Goal: Task Accomplishment & Management: Complete application form

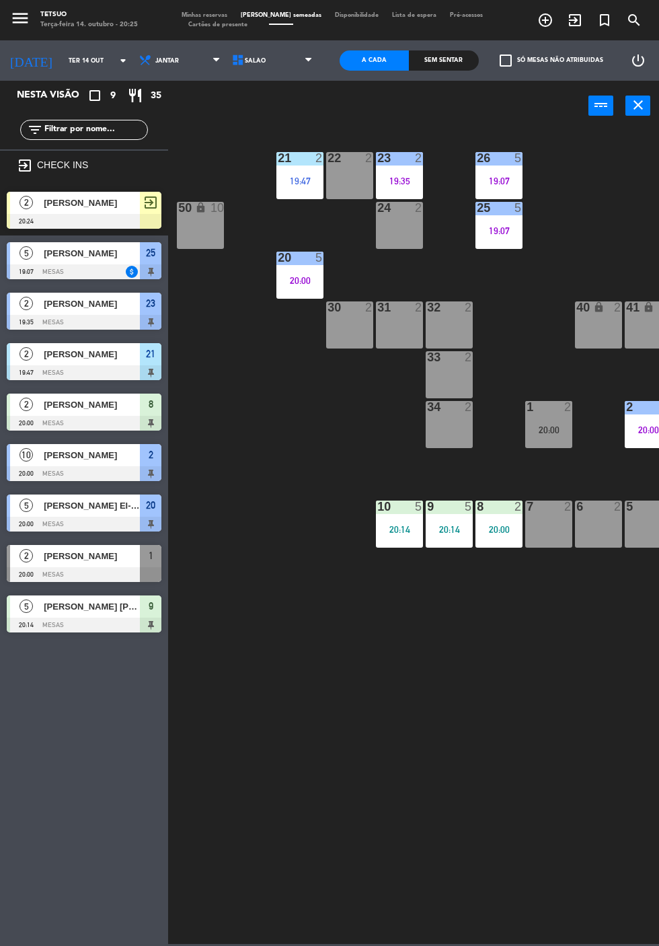
scroll to position [0, 73]
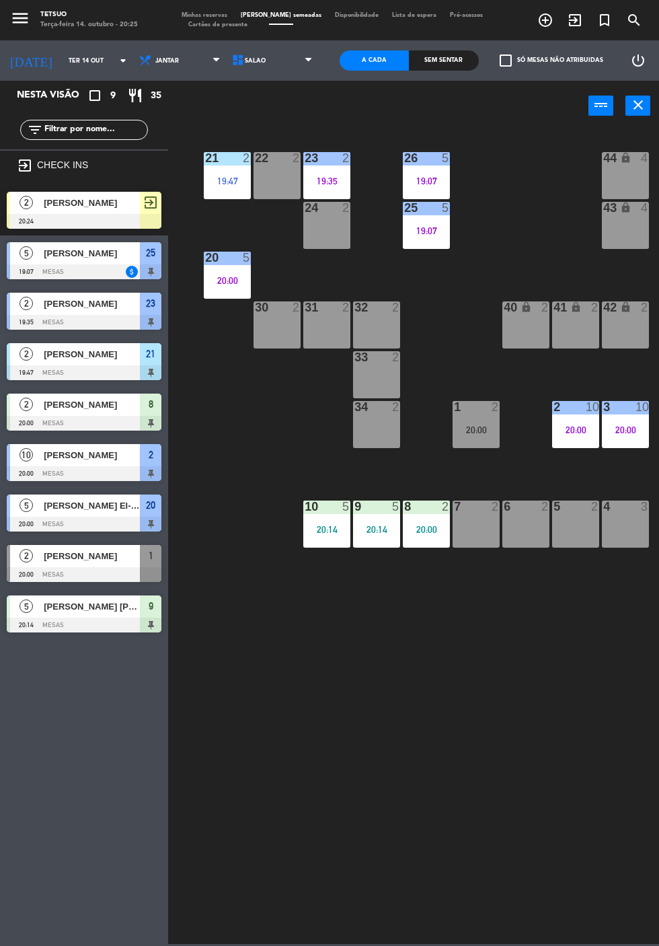
click at [482, 436] on div "1 2 20:00" at bounding box center [476, 424] width 47 height 47
click at [506, 770] on div "21 2 19:47 22 2 23 2 19:35 26 5 19:07 44 lock 4 24 2 25 5 19:07 43 lock 2 20:00…" at bounding box center [417, 535] width 484 height 815
click at [451, 729] on div "21 2 19:47 22 2 23 2 19:35 26 5 19:07 44 lock 4 24 2 25 5 19:07 43 lock 2 20:00…" at bounding box center [417, 535] width 484 height 815
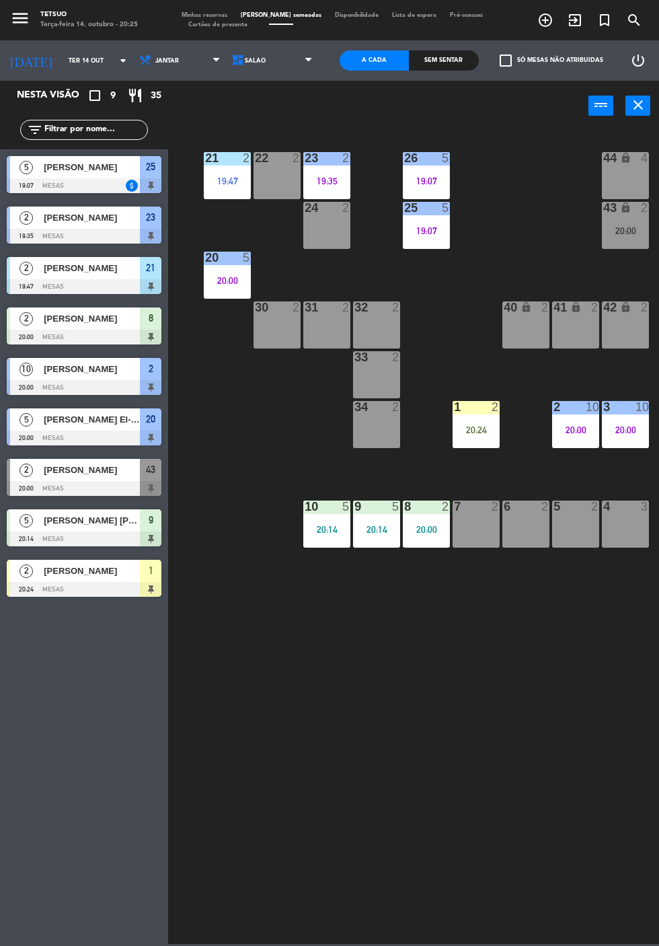
click at [102, 587] on div at bounding box center [84, 589] width 155 height 15
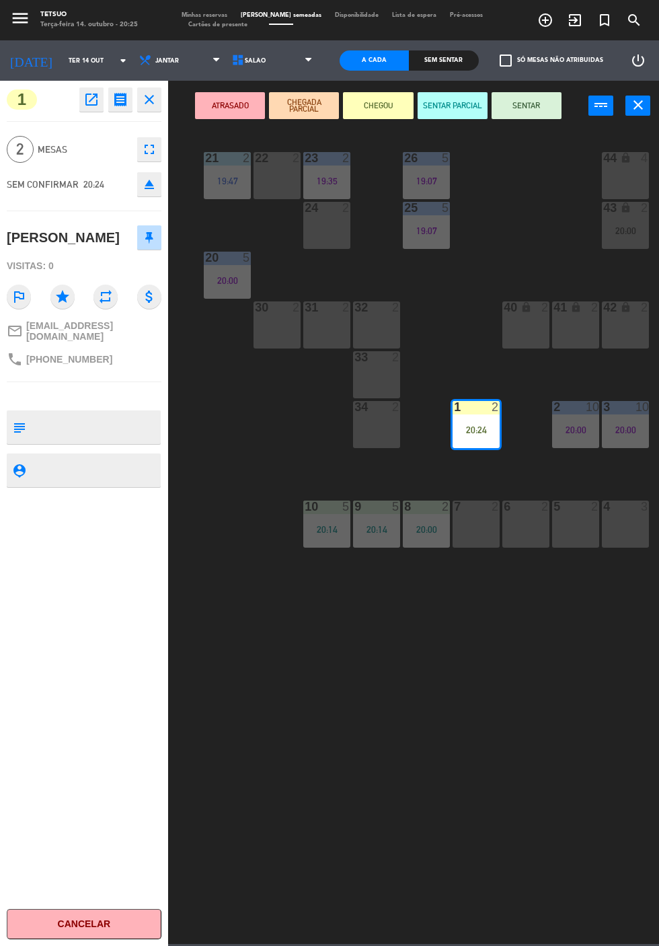
click at [536, 105] on button "SENTAR" at bounding box center [527, 105] width 70 height 27
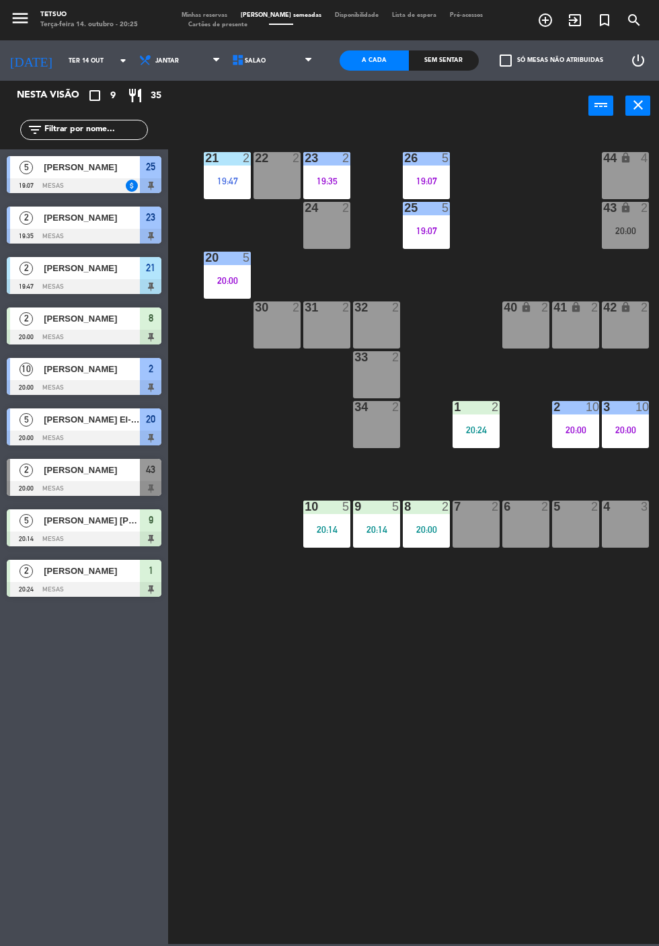
click at [478, 747] on div "21 2 19:47 22 2 23 2 19:35 26 5 19:07 44 lock 4 24 2 25 5 19:07 43 lock 2 20:00…" at bounding box center [417, 535] width 484 height 815
click at [93, 167] on span "[PERSON_NAME]" at bounding box center [92, 167] width 96 height 14
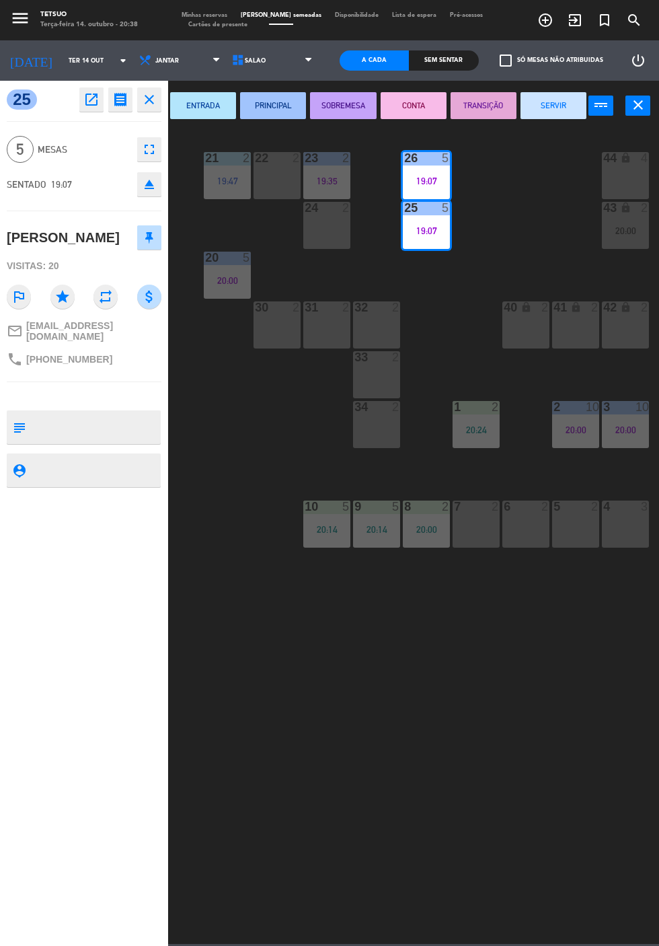
click at [554, 114] on button "SERVIR" at bounding box center [554, 105] width 66 height 27
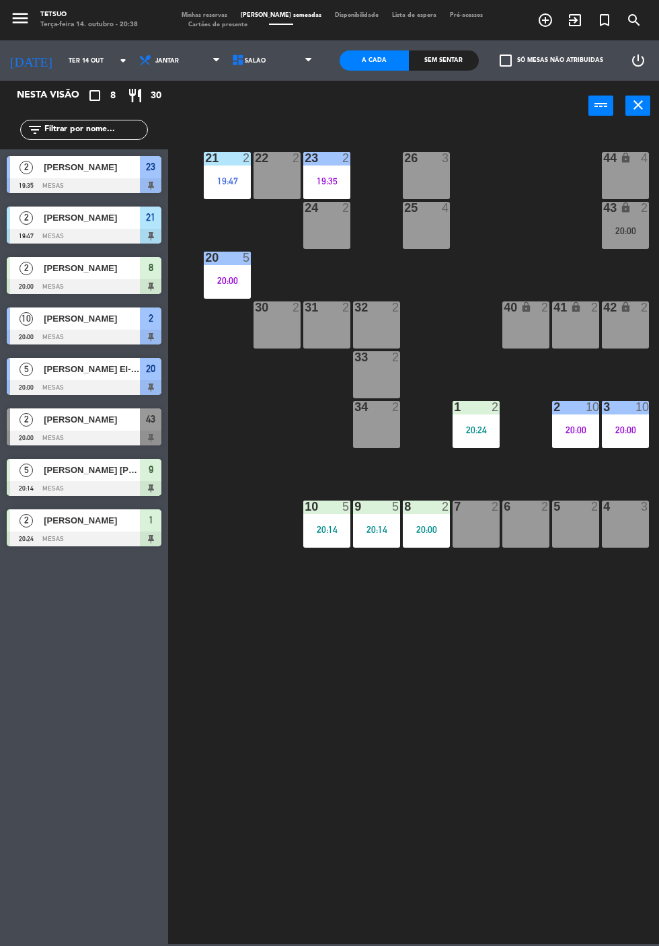
click at [422, 740] on div "21 2 19:47 22 2 23 2 19:35 26 3 44 lock 4 24 2 25 4 43 lock 2 20:00 50 lock 10 …" at bounding box center [417, 535] width 484 height 815
click at [341, 740] on div "21 2 19:47 22 2 23 2 19:35 26 3 44 lock 4 24 2 25 4 43 lock 2 20:00 50 lock 10 …" at bounding box center [417, 535] width 484 height 815
click at [86, 484] on div at bounding box center [84, 488] width 155 height 15
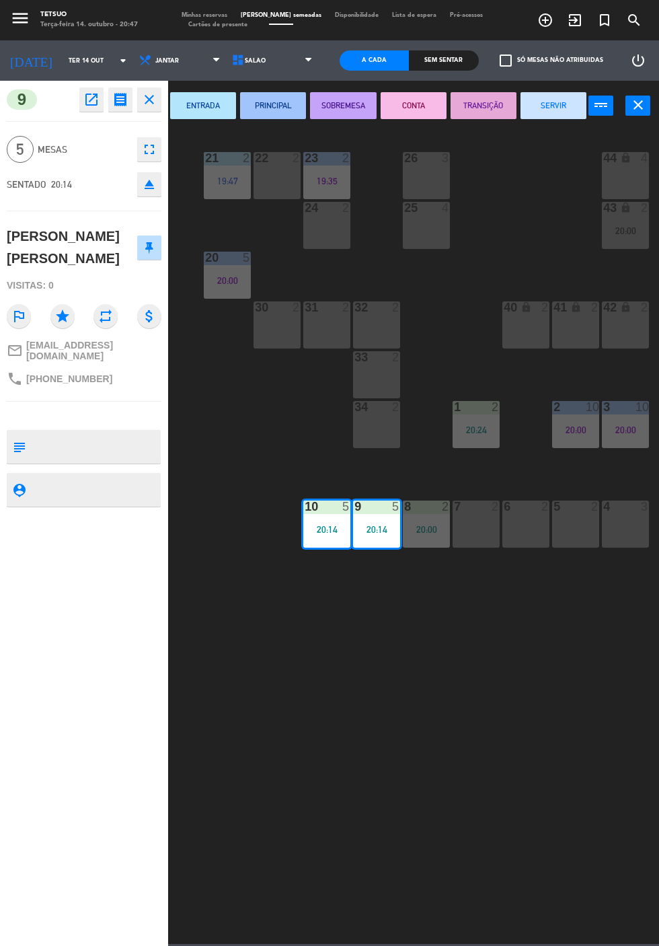
click at [91, 102] on icon "open_in_new" at bounding box center [91, 99] width 16 height 16
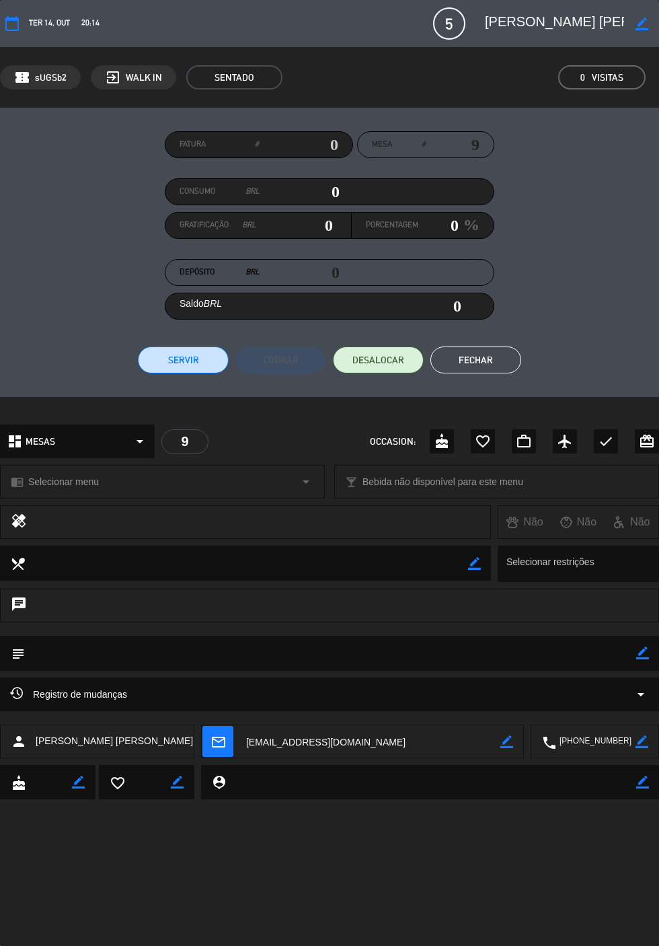
click at [481, 356] on button "Fechar" at bounding box center [475, 359] width 91 height 27
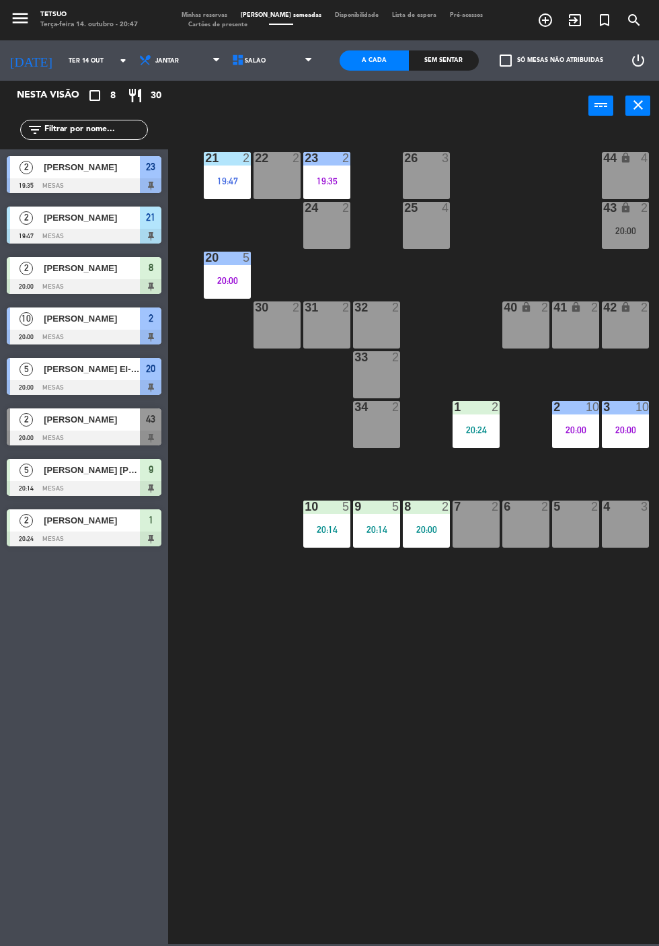
click at [77, 533] on div at bounding box center [84, 538] width 155 height 15
click at [276, 668] on div "21 2 19:47 22 2 23 2 19:35 26 3 44 lock 4 24 2 25 4 43 lock 2 20:00 50 lock 10 …" at bounding box center [417, 535] width 484 height 815
click at [88, 479] on div "[PERSON_NAME] [PERSON_NAME]" at bounding box center [91, 470] width 98 height 22
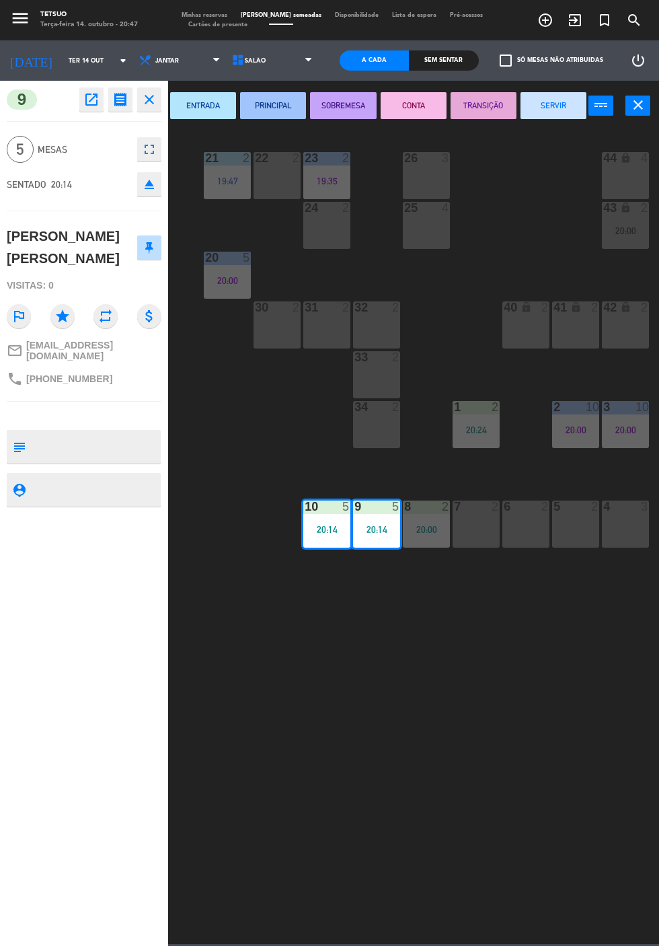
click at [152, 176] on icon "eject" at bounding box center [149, 184] width 16 height 16
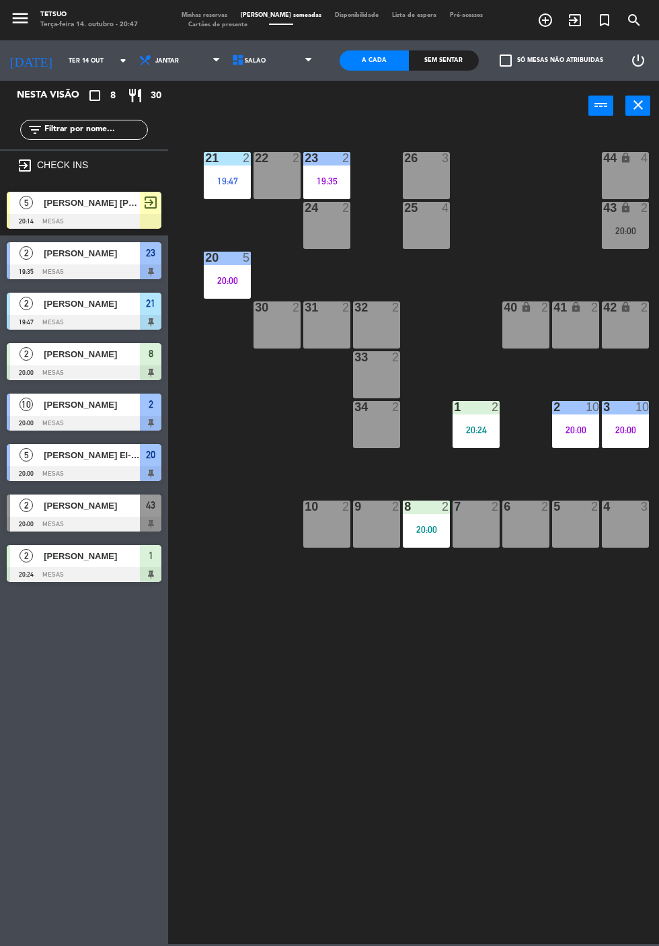
click at [87, 210] on span "[PERSON_NAME] [PERSON_NAME]" at bounding box center [92, 203] width 96 height 14
click at [389, 674] on div "21 2 19:47 22 2 23 2 19:35 26 3 44 lock 4 24 2 25 4 43 lock 2 20:00 50 lock 10 …" at bounding box center [417, 535] width 484 height 815
click at [600, 20] on icon "turned_in_not" at bounding box center [605, 20] width 16 height 16
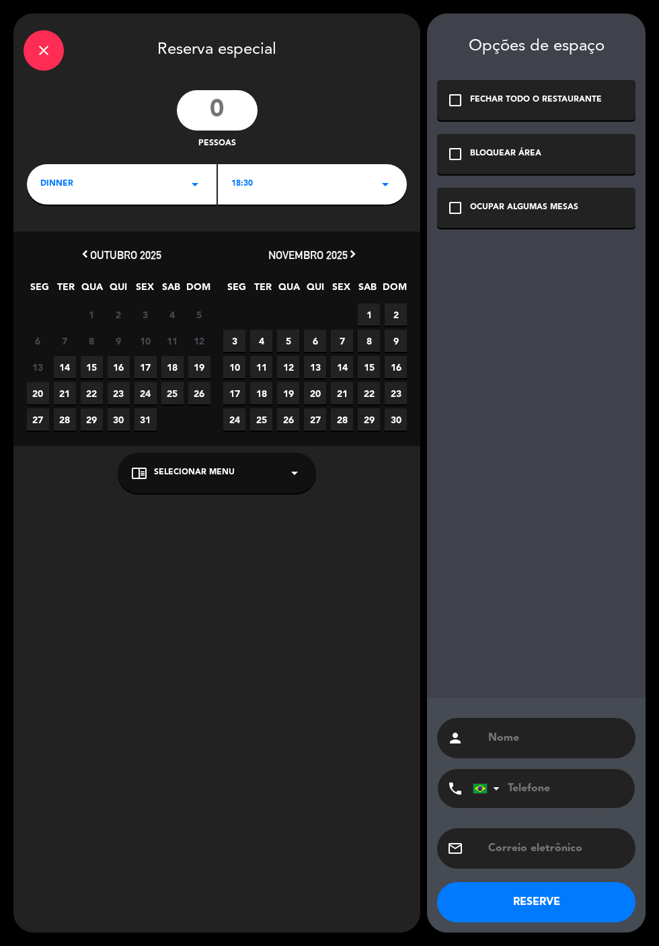
click at [261, 752] on div "close Reserva especial pessoas DINNER arrow_drop_down 18:30 arrow_drop_down che…" at bounding box center [216, 472] width 407 height 919
click at [141, 85] on div "close Reserva especial pessoas DINNER arrow_drop_down 18:30 arrow_drop_down che…" at bounding box center [216, 472] width 407 height 919
click at [44, 54] on icon "close" at bounding box center [44, 50] width 16 height 16
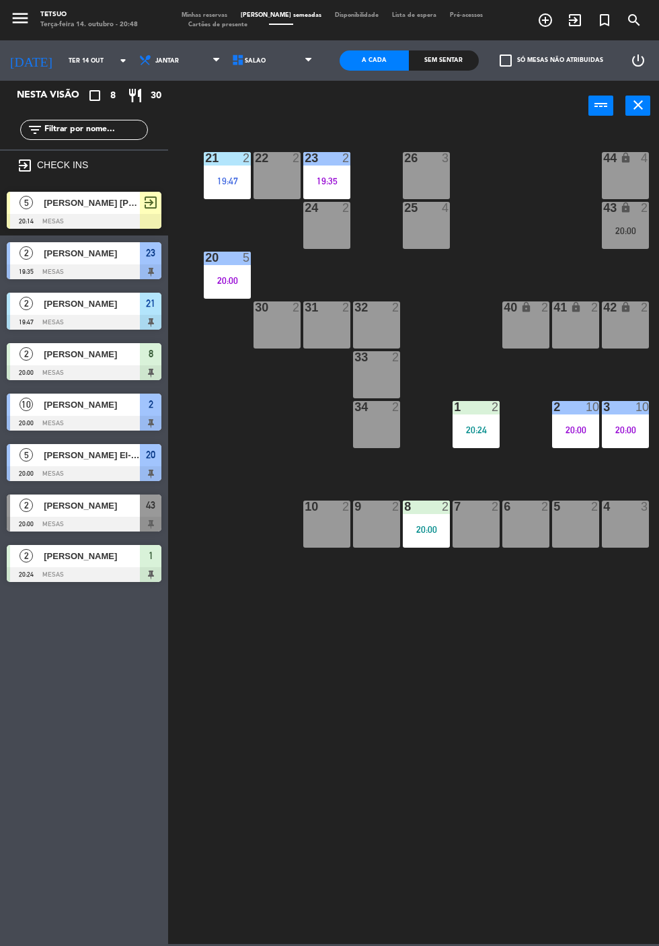
click at [572, 28] on icon "exit_to_app" at bounding box center [575, 20] width 16 height 16
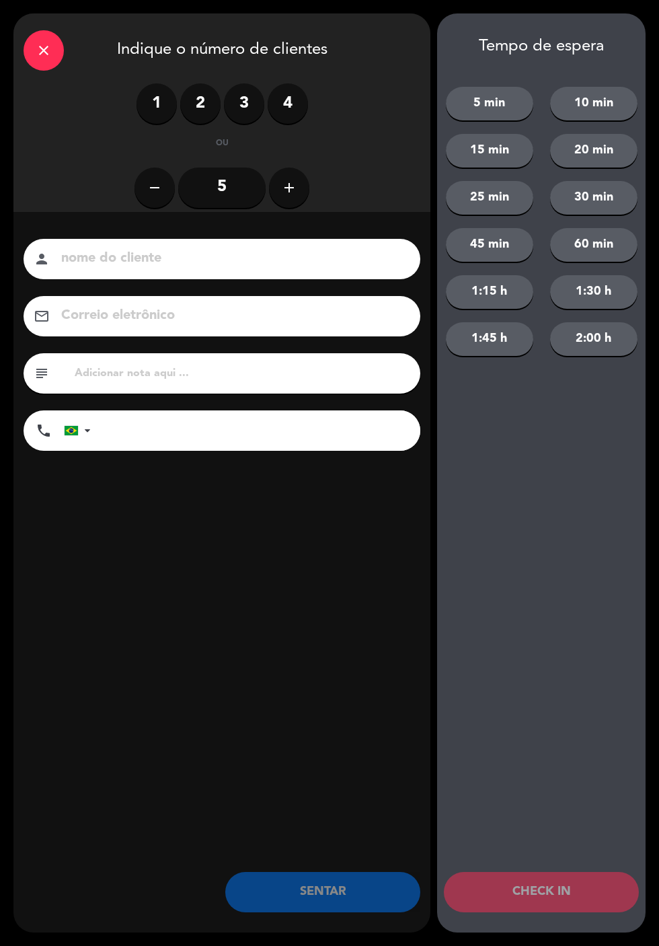
click at [196, 97] on label "2" at bounding box center [200, 103] width 40 height 40
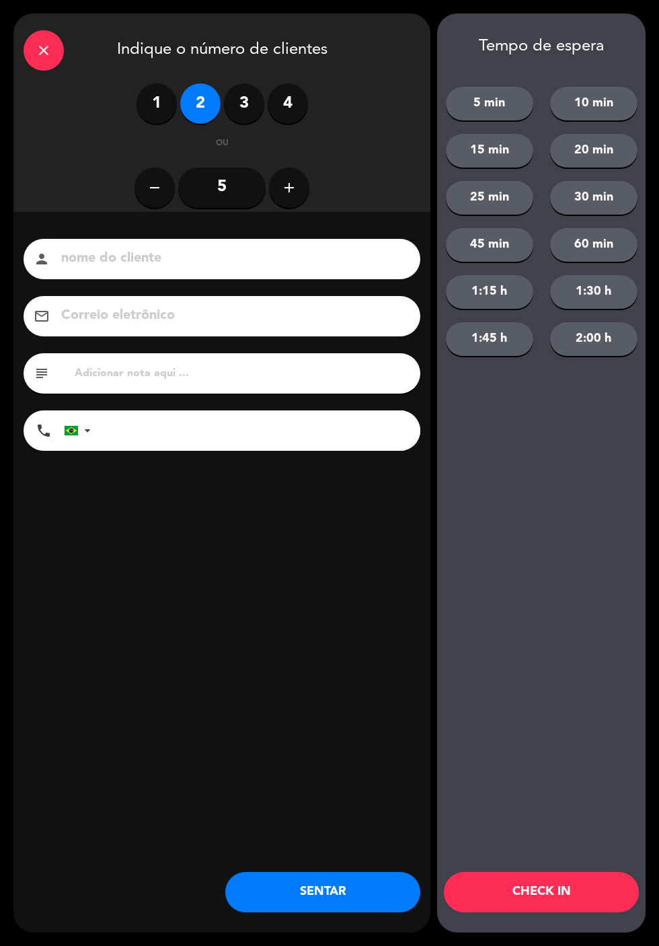
click at [209, 257] on input at bounding box center [231, 259] width 343 height 24
click at [231, 250] on input at bounding box center [231, 259] width 343 height 24
type input "[PERSON_NAME]"
click at [256, 508] on div "nome do cliente person [PERSON_NAME] eletrônico email subject phone [GEOGRAPHIC…" at bounding box center [221, 367] width 417 height 310
click at [220, 439] on input "tel" at bounding box center [262, 430] width 316 height 40
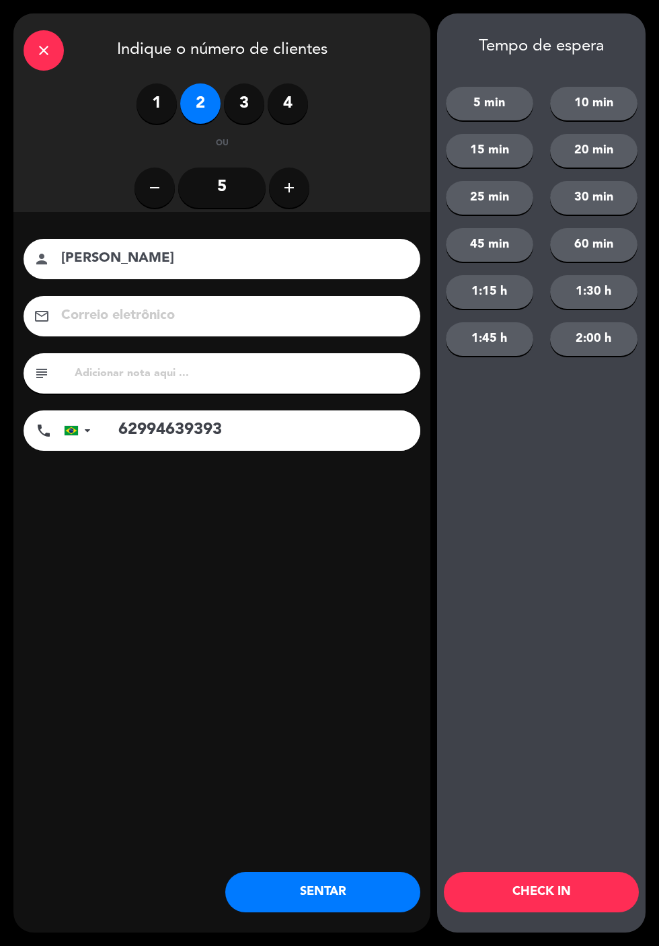
type input "62994639393"
click at [241, 321] on input at bounding box center [231, 316] width 343 height 24
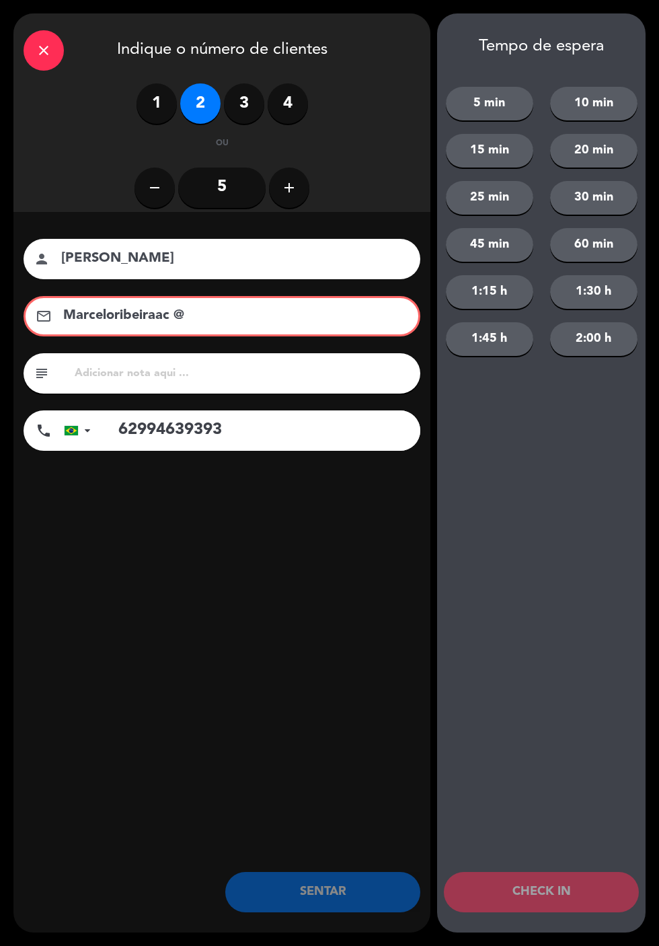
click at [170, 316] on input "Marceloribeiraac @" at bounding box center [231, 316] width 339 height 24
click at [167, 365] on input "text" at bounding box center [241, 373] width 337 height 19
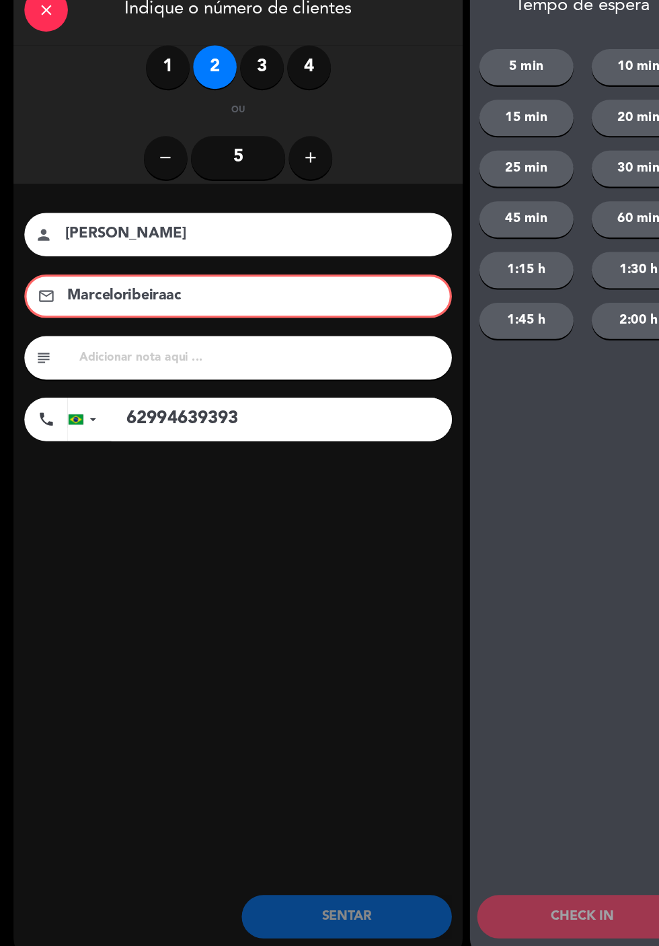
click at [262, 315] on input "Marceloribeiraac" at bounding box center [231, 316] width 339 height 24
click at [323, 317] on input "[EMAIL_ADDRESS][DOMAIN_NAME]" at bounding box center [231, 316] width 339 height 24
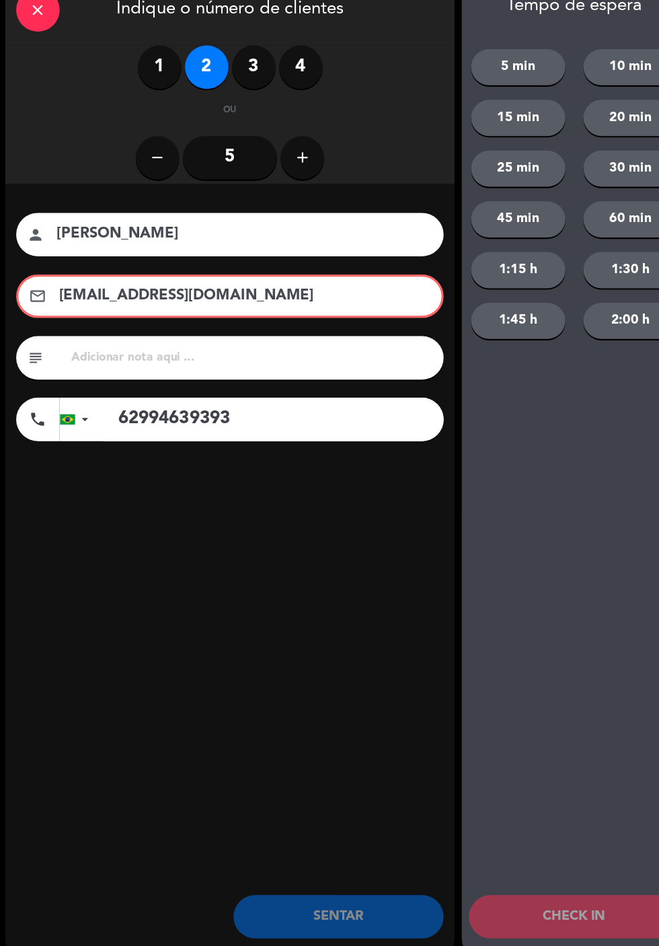
click at [121, 320] on input "[EMAIL_ADDRESS][DOMAIN_NAME]" at bounding box center [231, 316] width 339 height 24
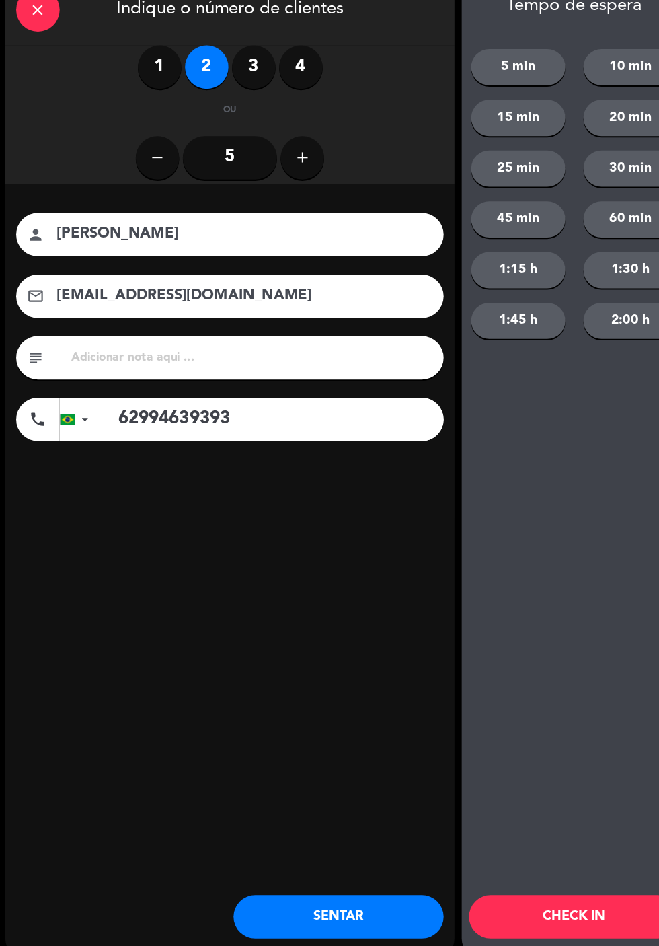
type input "[EMAIL_ADDRESS][DOMAIN_NAME]"
click at [252, 259] on input "[PERSON_NAME]" at bounding box center [231, 259] width 343 height 24
type input "[PERSON_NAME]"
click at [309, 543] on div "close Indique o número de clientes 1 2 3 4 ou remove 5 add nome do cliente pers…" at bounding box center [221, 472] width 417 height 919
click at [320, 892] on button "SENTAR" at bounding box center [322, 892] width 195 height 40
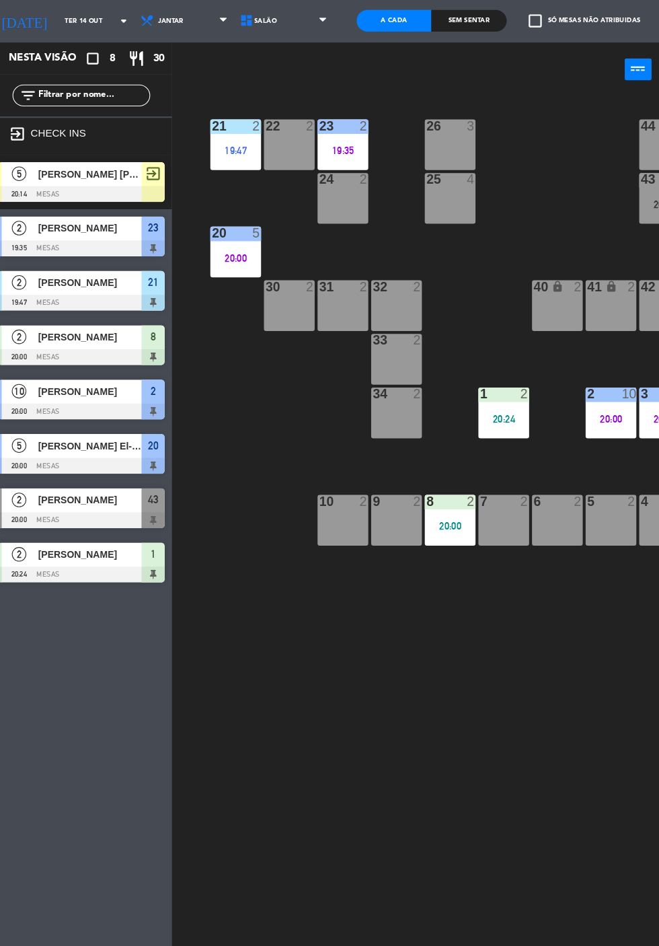
click at [68, 219] on div at bounding box center [84, 221] width 155 height 15
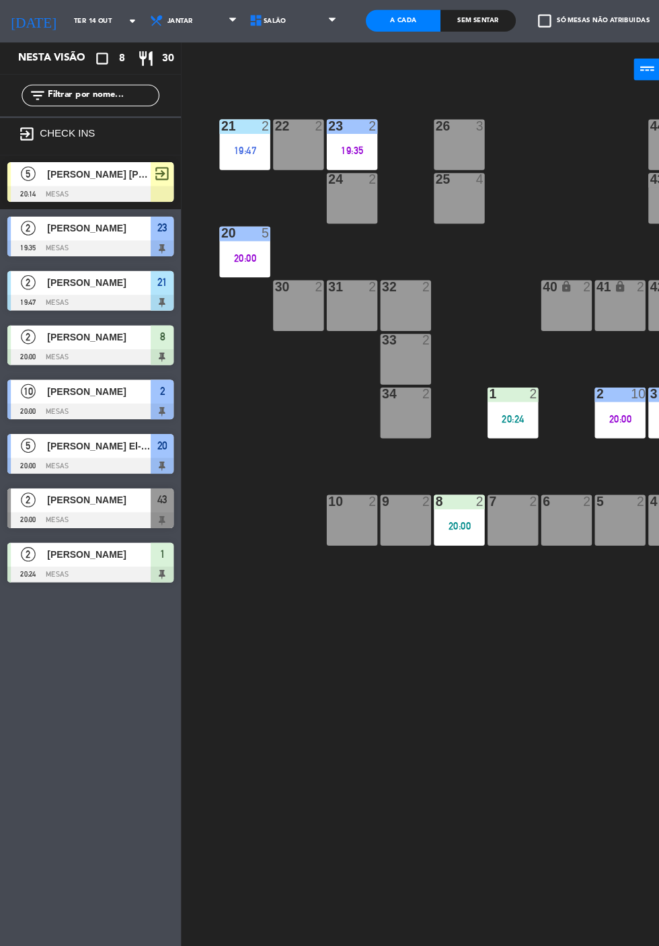
click at [354, 624] on div "21 2 19:47 22 2 23 2 19:35 26 3 44 lock 4 24 2 25 4 43 lock 2 20:00 50 lock 10 …" at bounding box center [417, 535] width 484 height 815
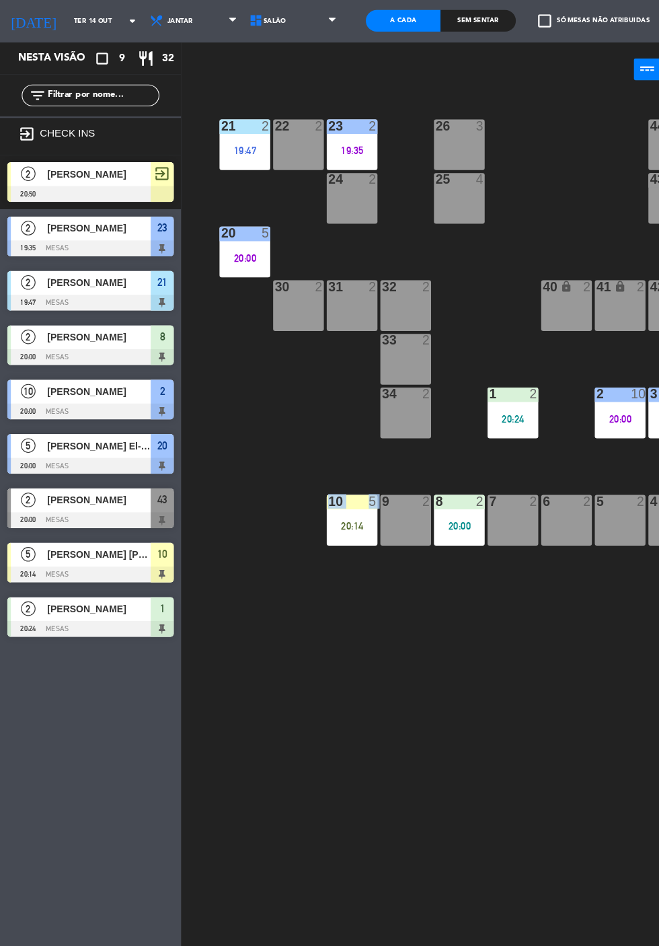
click at [358, 617] on div "21 2 19:47 22 2 23 2 19:35 26 3 44 lock 4 24 2 25 4 43 lock 2 20:00 50 lock 10 …" at bounding box center [417, 535] width 484 height 815
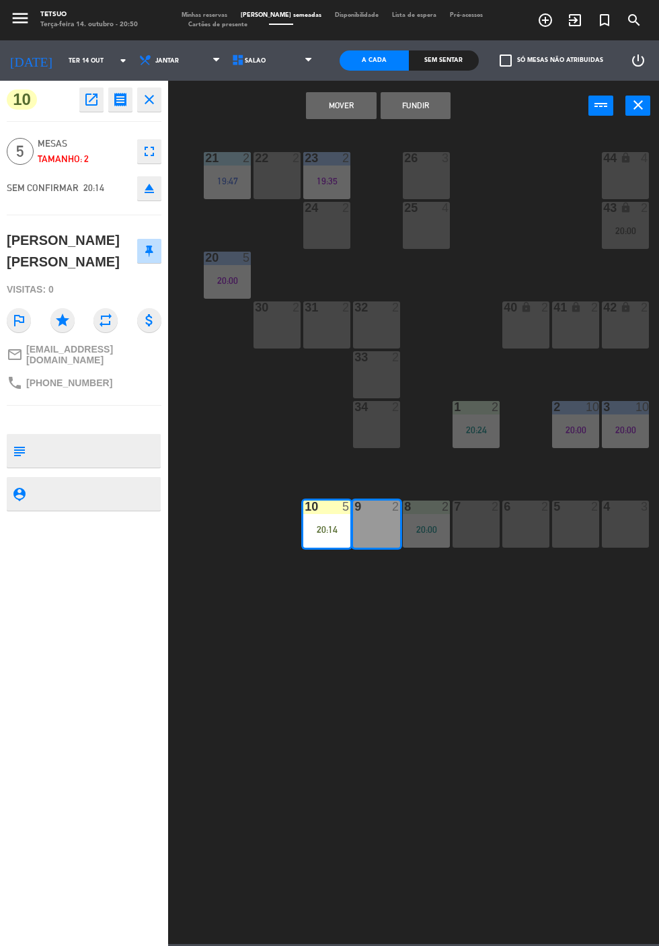
click at [414, 106] on button "FUNDIR" at bounding box center [416, 105] width 70 height 27
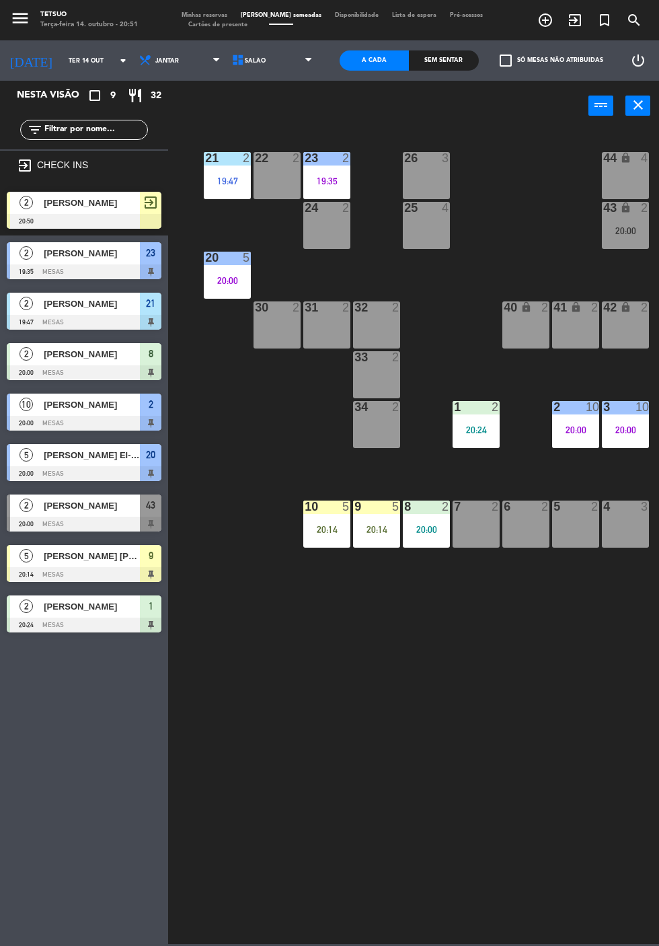
click at [79, 573] on div at bounding box center [84, 574] width 155 height 15
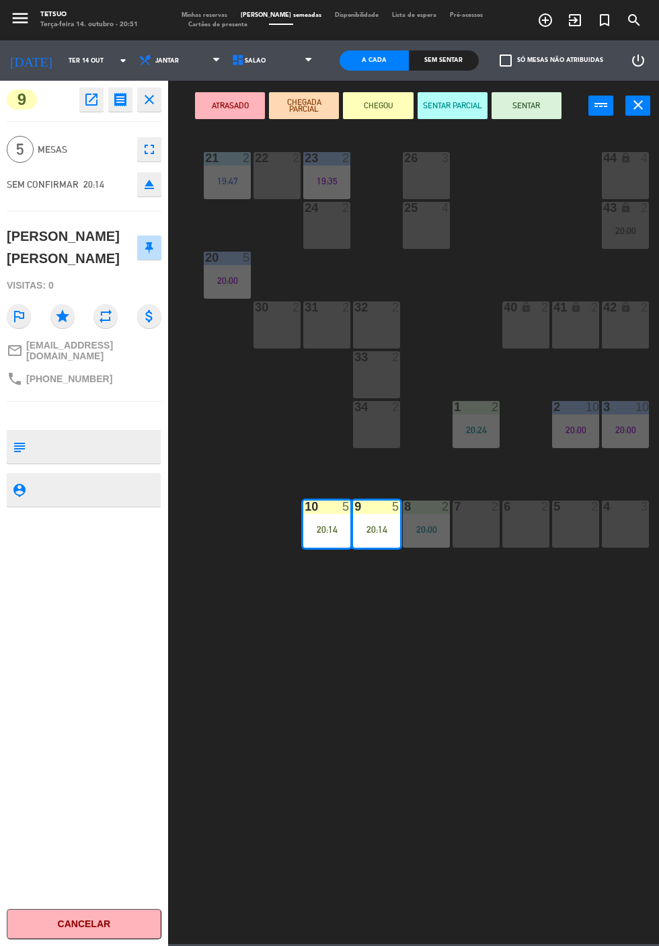
click at [541, 112] on button "SENTAR" at bounding box center [527, 105] width 70 height 27
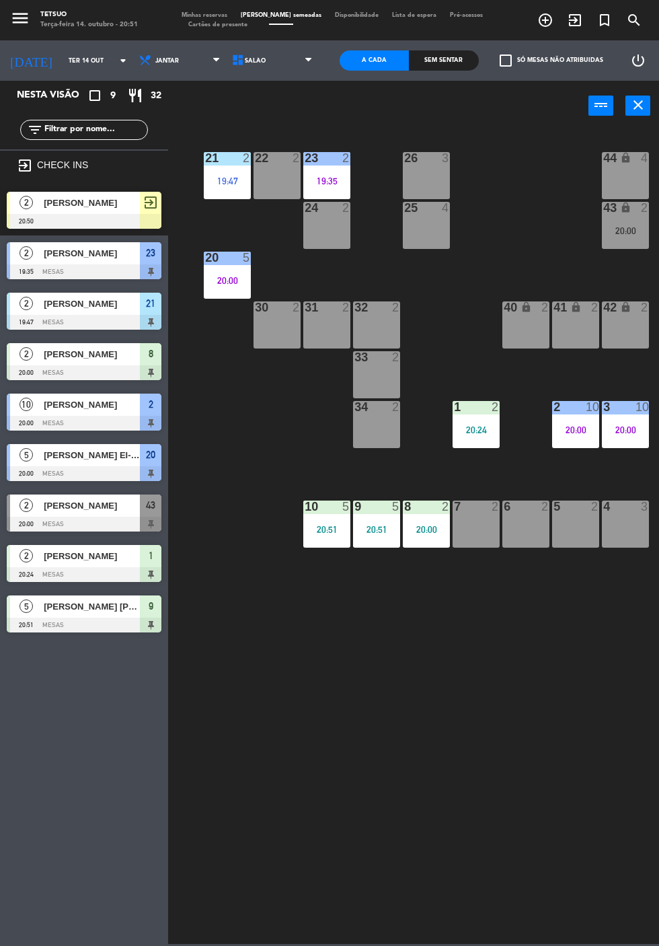
click at [97, 213] on div "[PERSON_NAME]" at bounding box center [91, 203] width 98 height 22
click at [374, 648] on div "21 2 19:47 22 2 23 2 19:35 26 3 44 lock 4 24 2 25 4 43 lock 2 20:00 50 lock 10 …" at bounding box center [417, 535] width 484 height 815
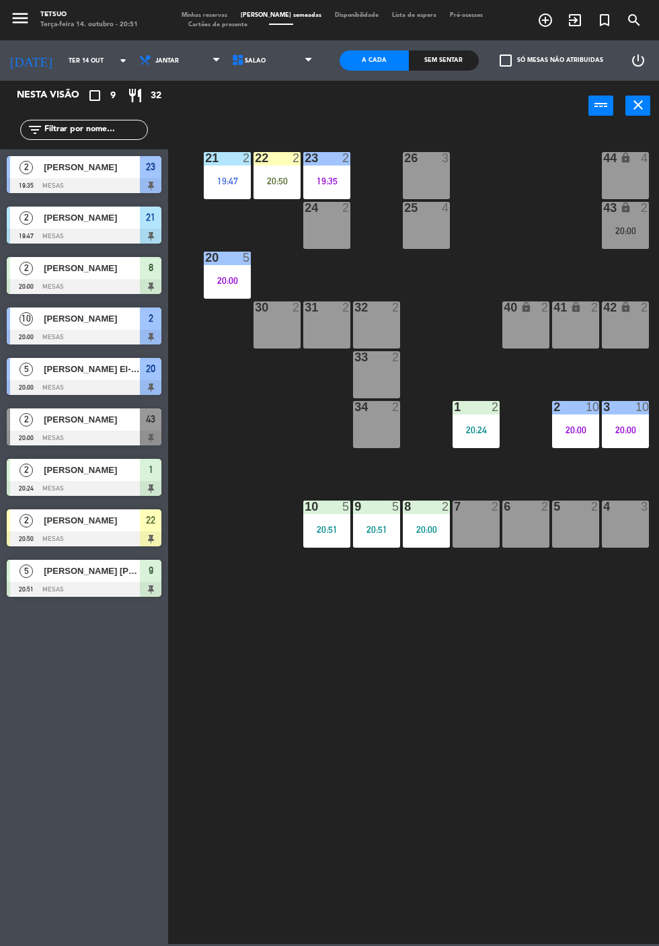
click at [71, 534] on div at bounding box center [84, 538] width 155 height 15
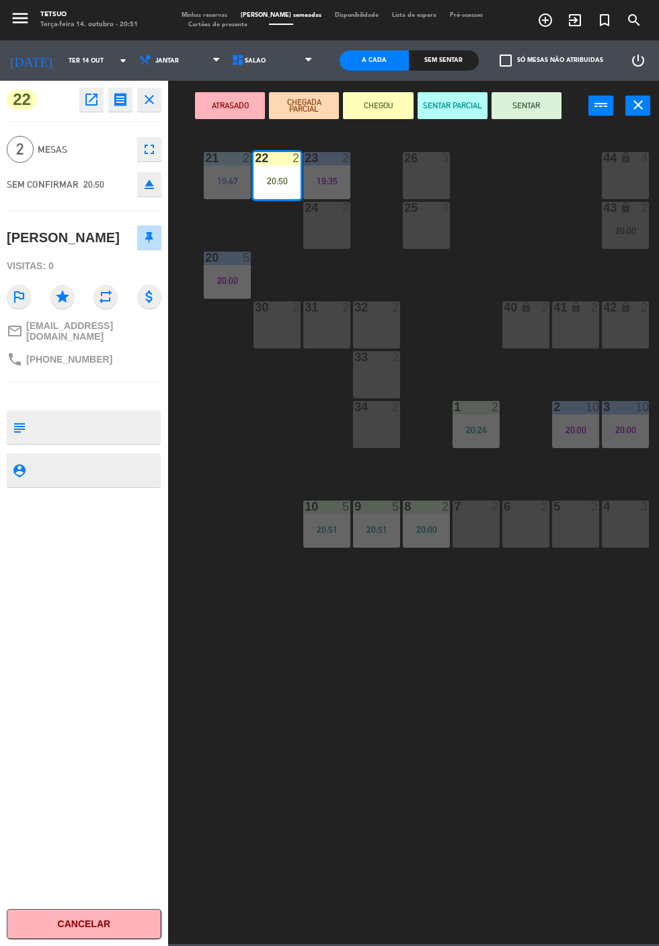
click at [541, 110] on button "SENTAR" at bounding box center [527, 105] width 70 height 27
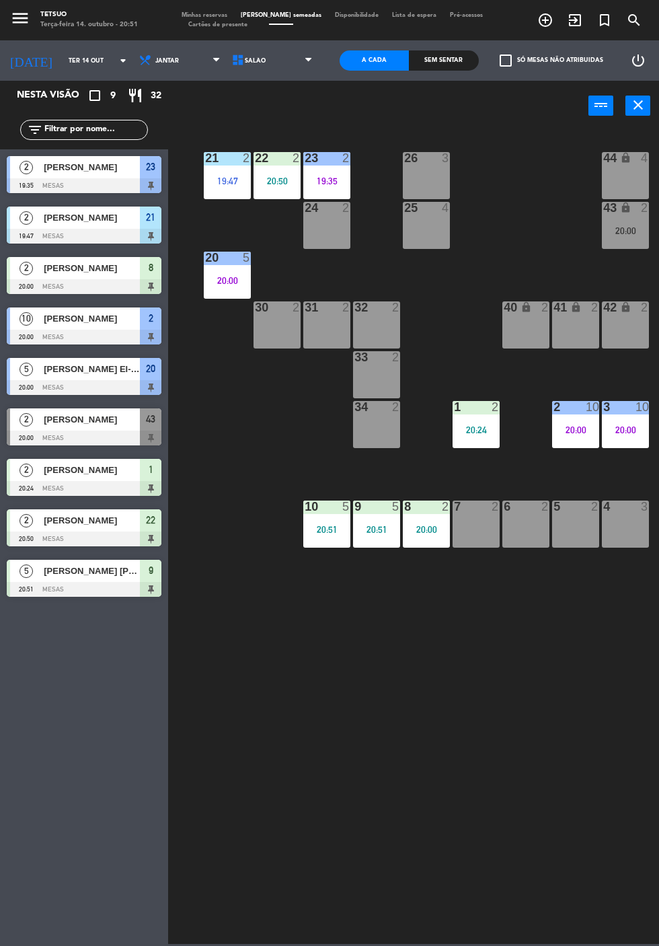
click at [459, 726] on div "21 2 19:47 22 2 20:50 23 2 19:35 26 3 44 lock 4 24 2 25 4 43 lock 2 20:00 50 lo…" at bounding box center [417, 535] width 484 height 815
click at [132, 530] on div "[PERSON_NAME]" at bounding box center [91, 520] width 98 height 22
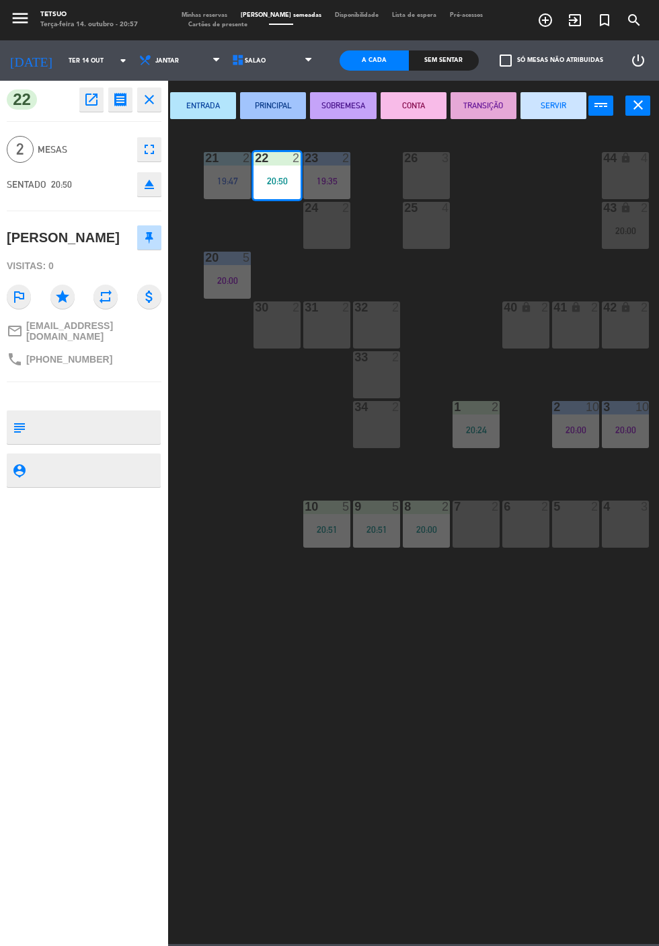
click at [91, 101] on icon "open_in_new" at bounding box center [91, 99] width 16 height 16
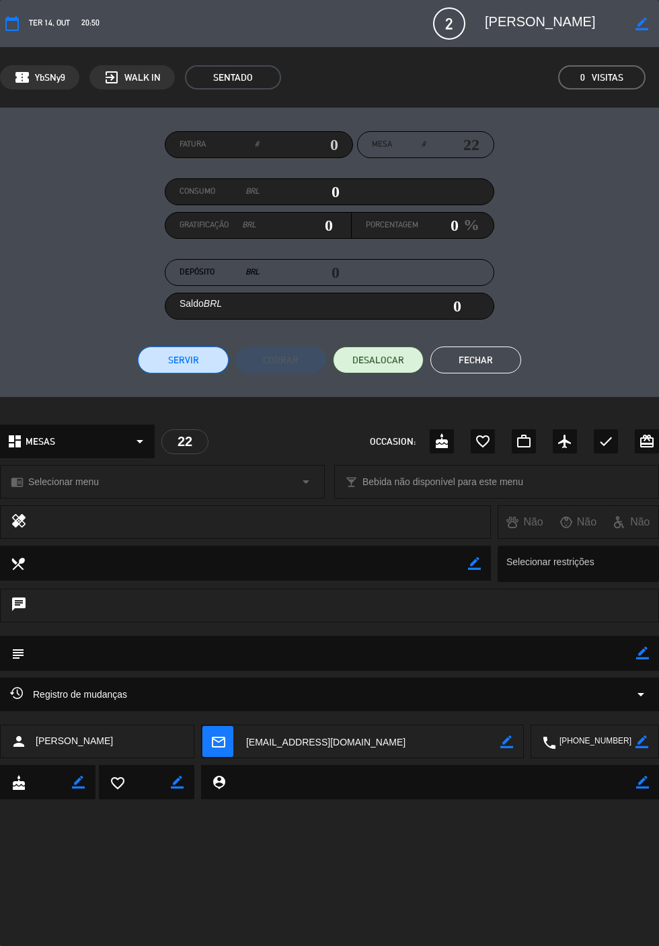
click at [496, 365] on button "Fechar" at bounding box center [475, 359] width 91 height 27
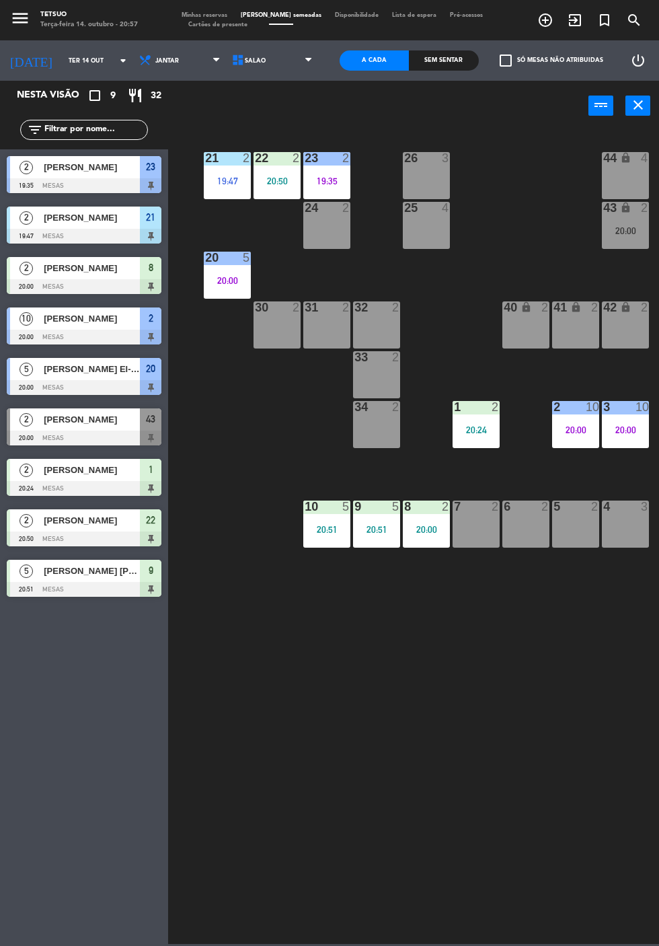
click at [100, 533] on div at bounding box center [84, 538] width 155 height 15
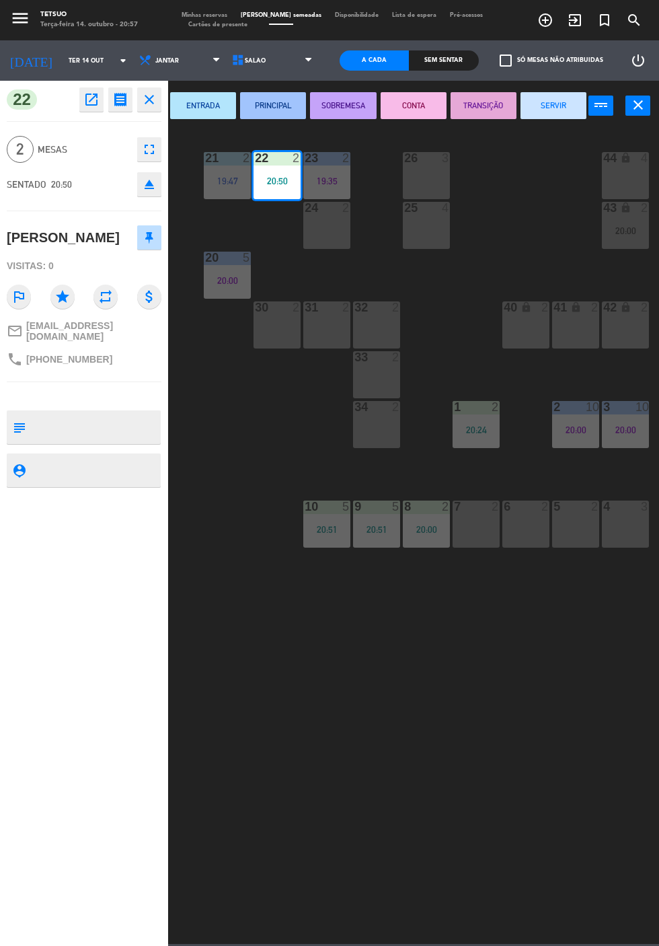
click at [91, 103] on icon "open_in_new" at bounding box center [91, 99] width 16 height 16
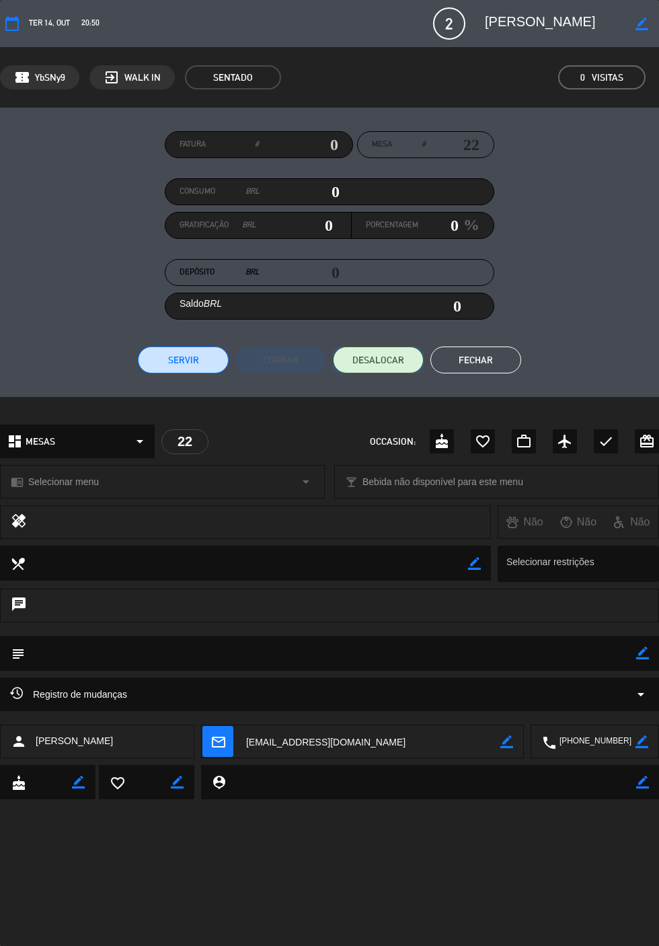
click at [378, 359] on span "DESALOCAR" at bounding box center [378, 360] width 52 height 14
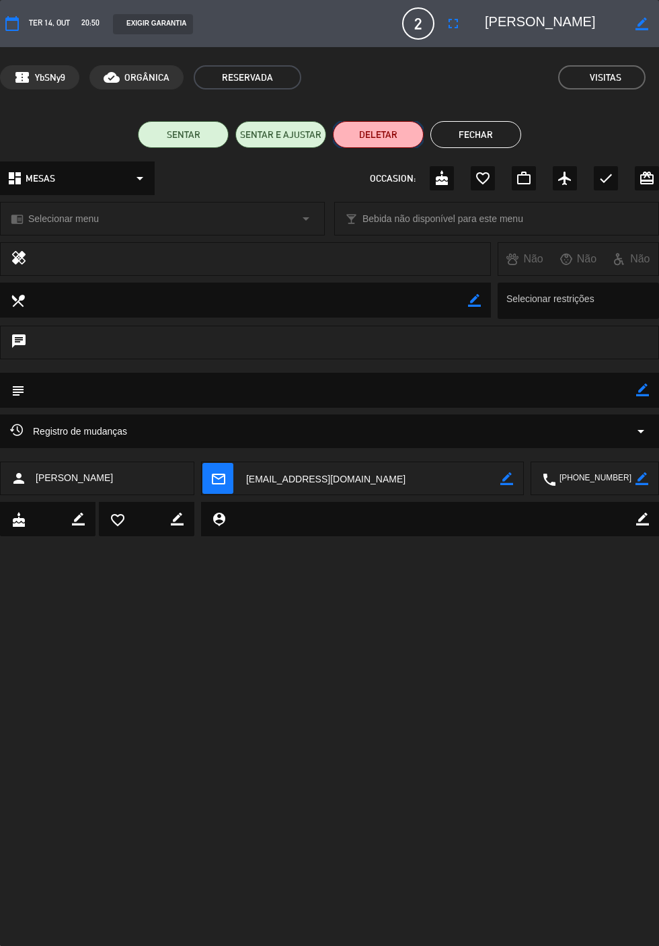
click at [379, 136] on button "DELETAR" at bounding box center [378, 134] width 91 height 27
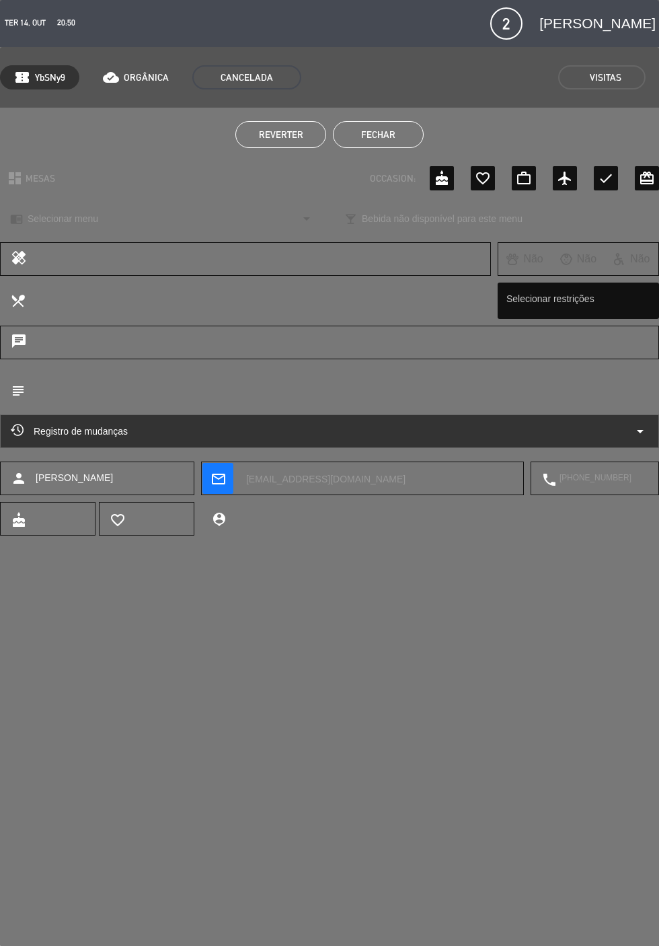
click at [386, 144] on button "Fechar" at bounding box center [378, 134] width 91 height 27
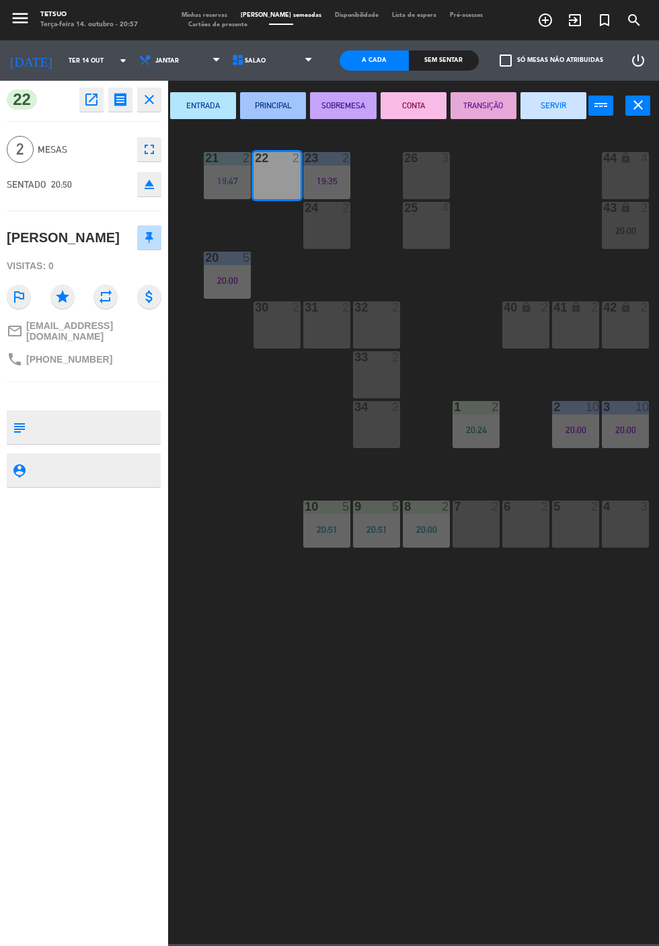
click at [152, 102] on icon "close" at bounding box center [149, 99] width 16 height 16
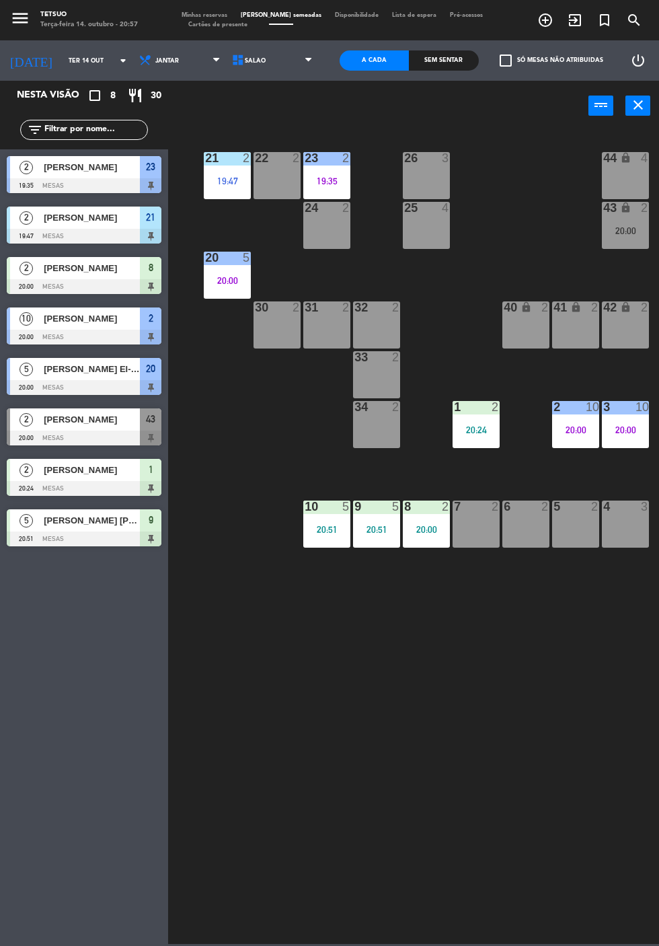
click at [436, 742] on div "21 2 19:47 22 2 23 2 19:35 26 3 44 lock 4 24 2 25 4 43 lock 2 20:00 50 lock 10 …" at bounding box center [417, 535] width 484 height 815
click at [83, 230] on div at bounding box center [84, 236] width 155 height 15
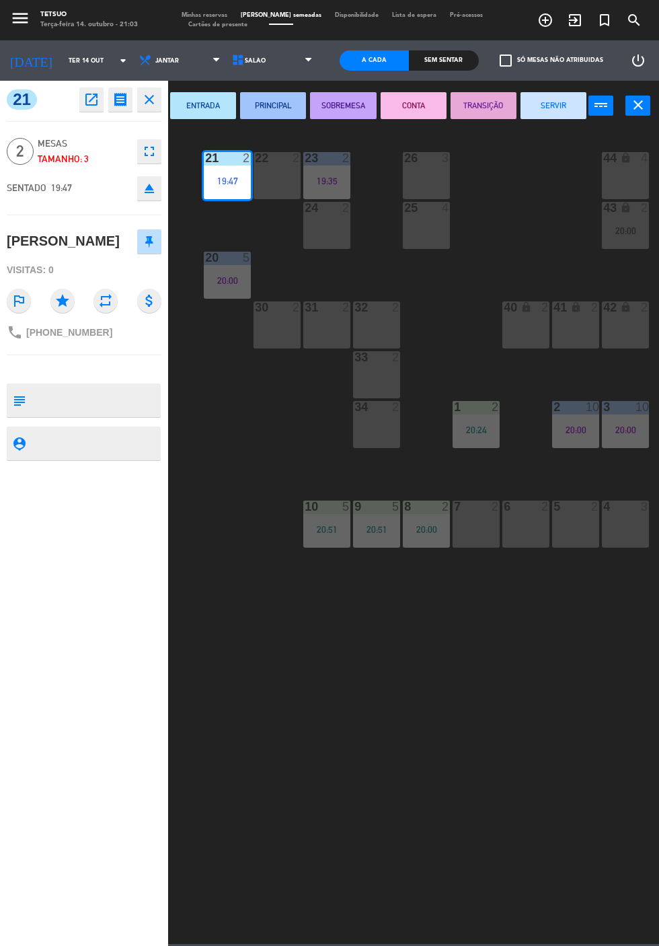
click at [561, 104] on button "SERVIR" at bounding box center [554, 105] width 66 height 27
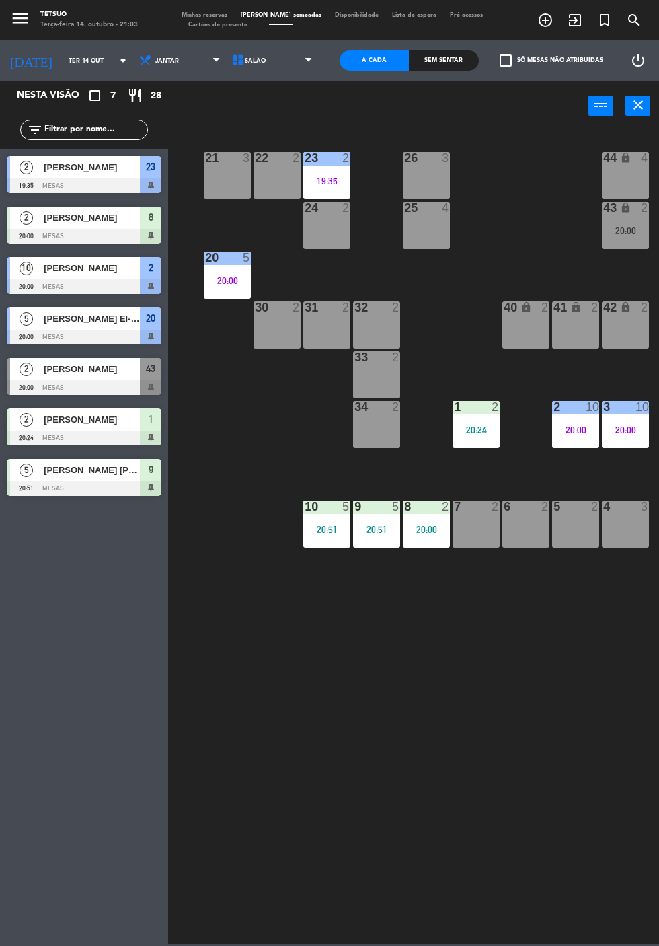
click at [490, 736] on div "21 3 22 2 23 2 19:35 26 3 44 lock 4 24 2 25 4 43 lock 2 20:00 50 lock 10 20 5 2…" at bounding box center [417, 535] width 484 height 815
click at [96, 221] on span "[PERSON_NAME]" at bounding box center [92, 218] width 96 height 14
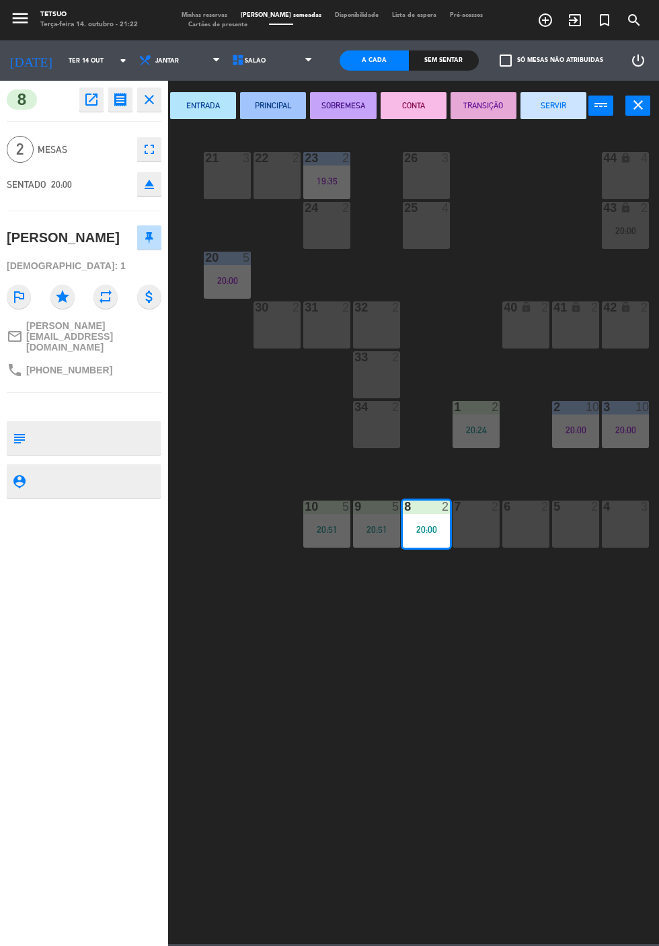
click at [547, 113] on button "SERVIR" at bounding box center [554, 105] width 66 height 27
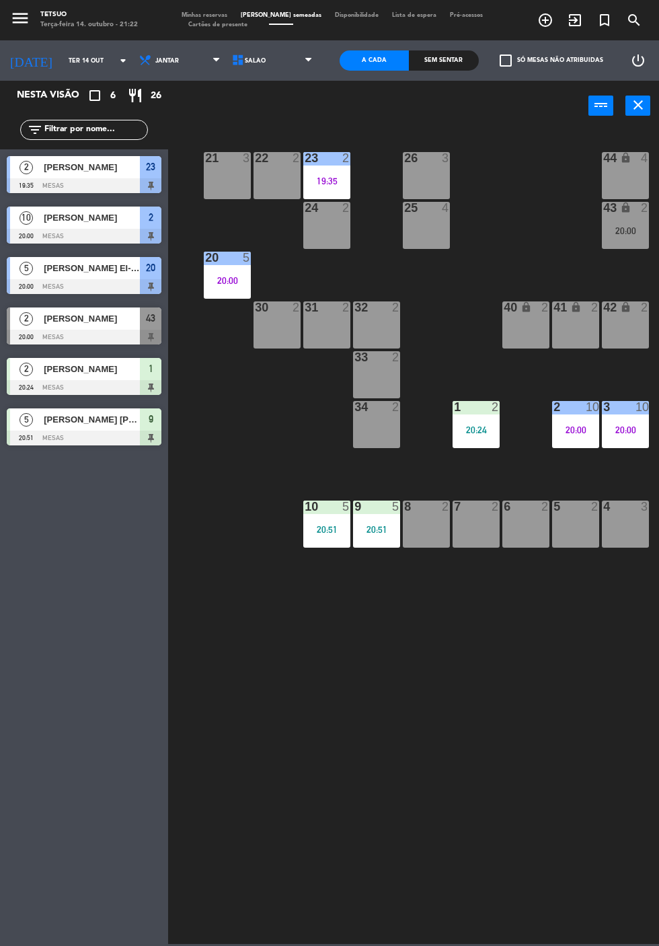
click at [88, 385] on div at bounding box center [84, 387] width 155 height 15
click at [93, 426] on div "[PERSON_NAME] [PERSON_NAME]" at bounding box center [91, 419] width 98 height 22
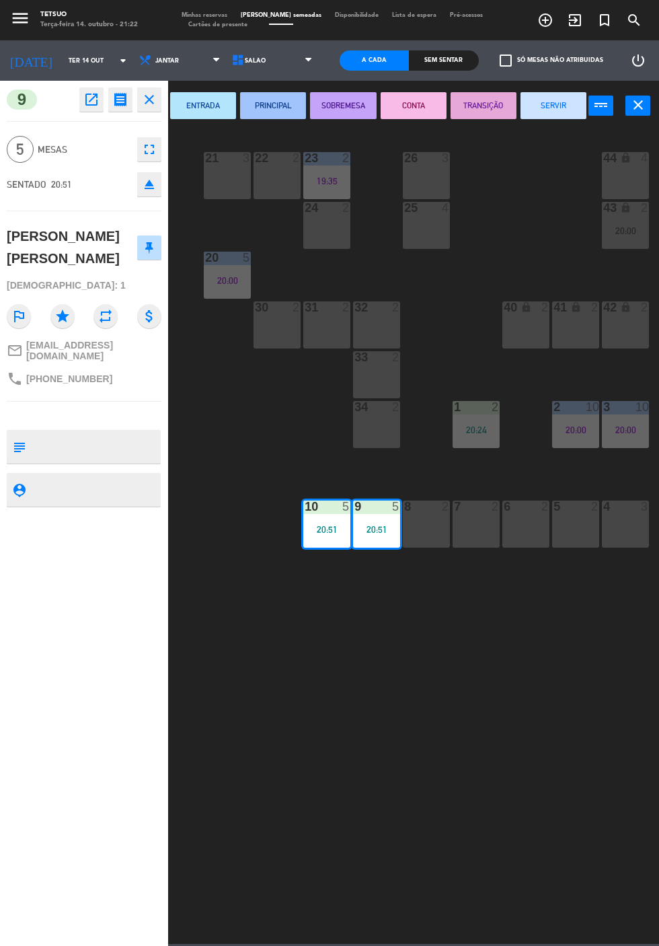
click at [281, 105] on button "PRINCIPAL" at bounding box center [273, 105] width 66 height 27
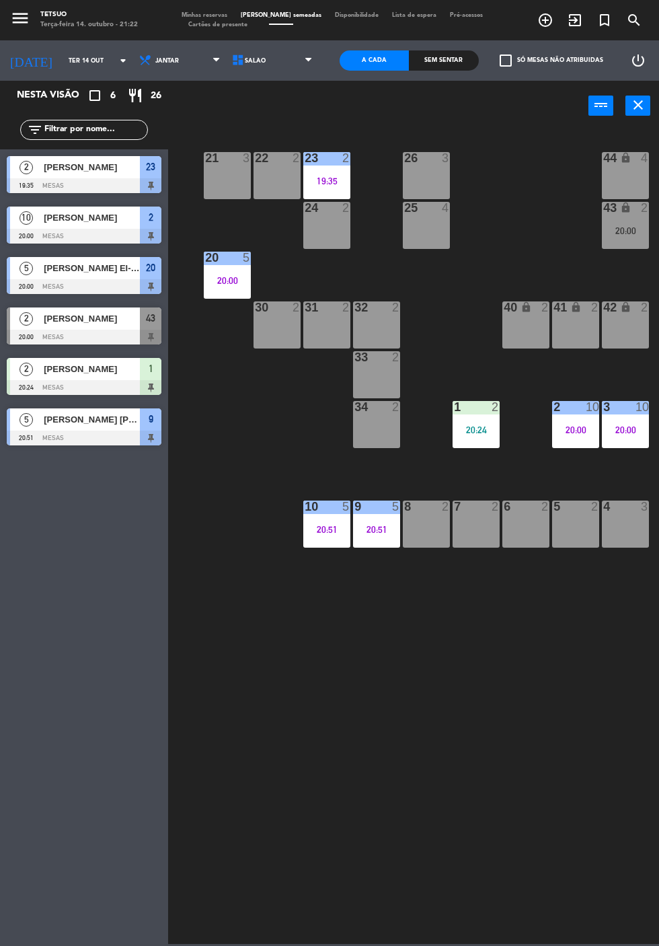
click at [73, 379] on div "[PERSON_NAME]" at bounding box center [91, 369] width 98 height 22
click at [88, 393] on div at bounding box center [84, 387] width 155 height 15
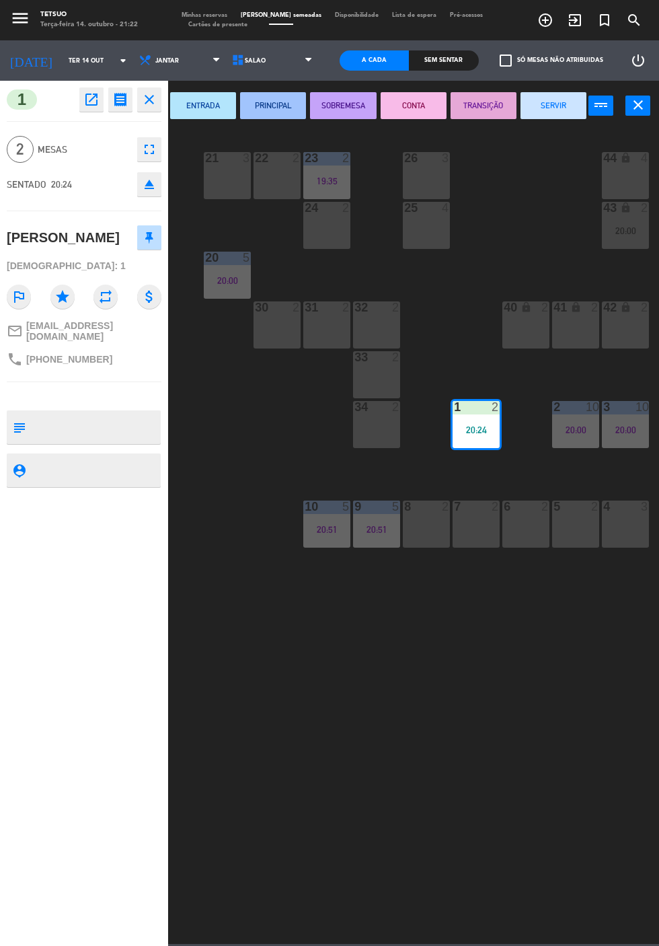
click at [276, 105] on button "PRINCIPAL" at bounding box center [273, 105] width 66 height 27
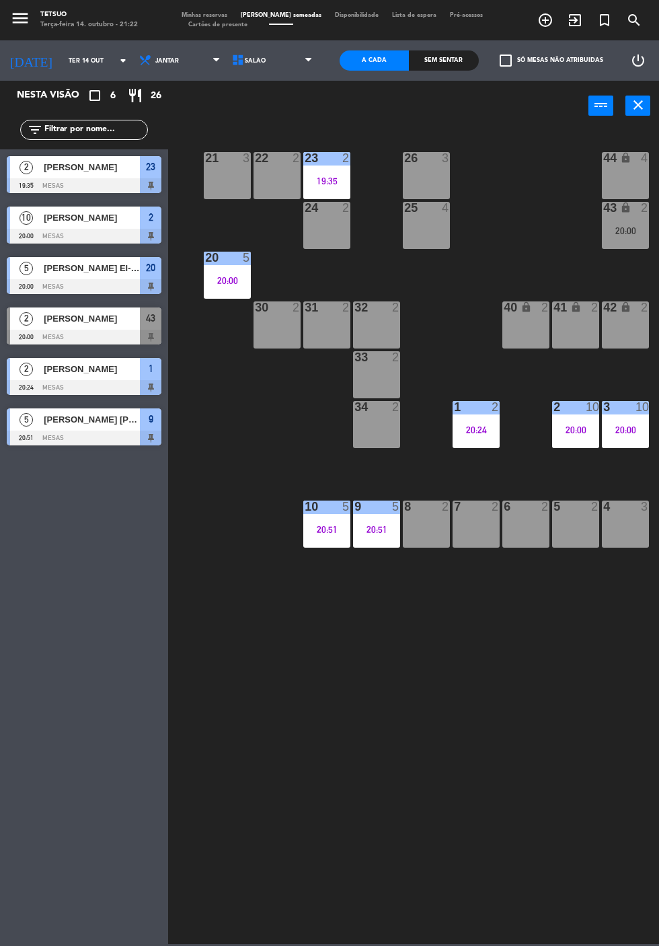
click at [419, 730] on div "21 3 22 2 23 2 19:35 26 3 44 lock 4 24 2 25 4 43 lock 2 20:00 50 lock 10 20 5 2…" at bounding box center [417, 535] width 484 height 815
click at [578, 20] on icon "exit_to_app" at bounding box center [575, 20] width 16 height 16
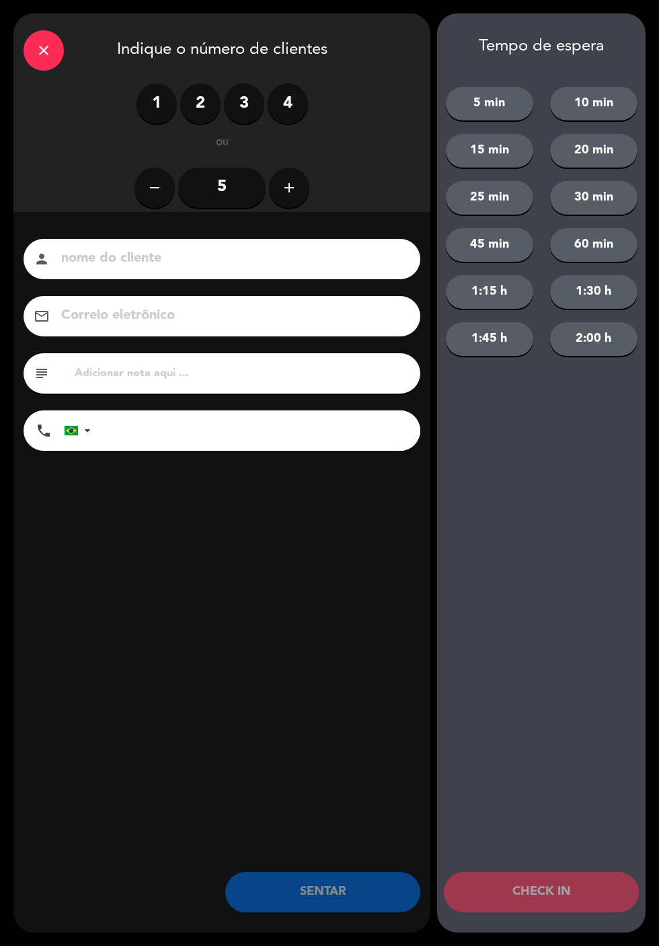
click at [243, 103] on label "3" at bounding box center [244, 103] width 40 height 40
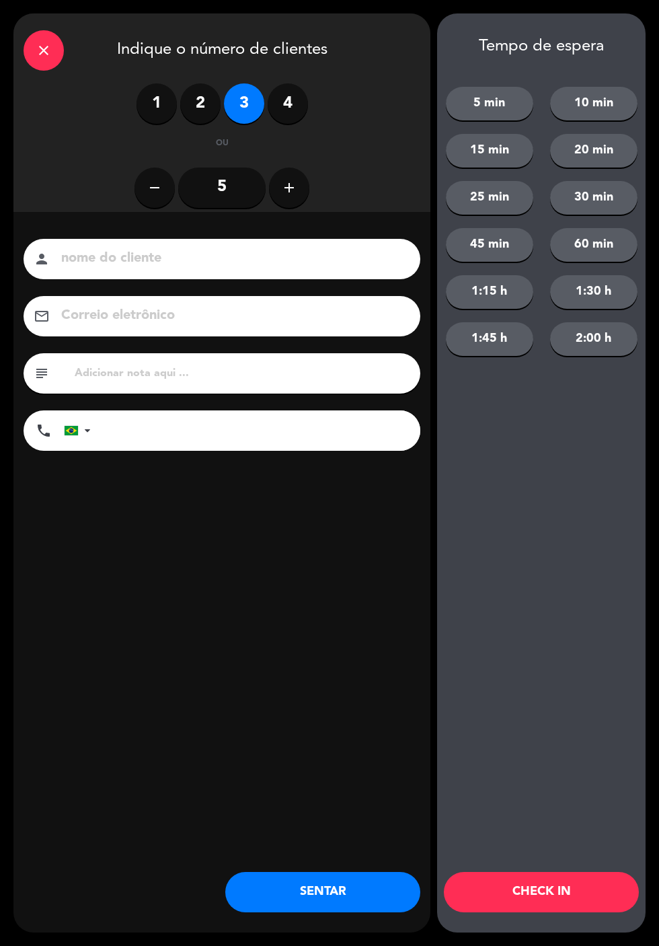
click at [198, 269] on input at bounding box center [231, 259] width 343 height 24
click at [247, 261] on input at bounding box center [231, 259] width 343 height 24
type input "[PERSON_NAME]"
click at [227, 447] on input "tel" at bounding box center [262, 430] width 316 height 40
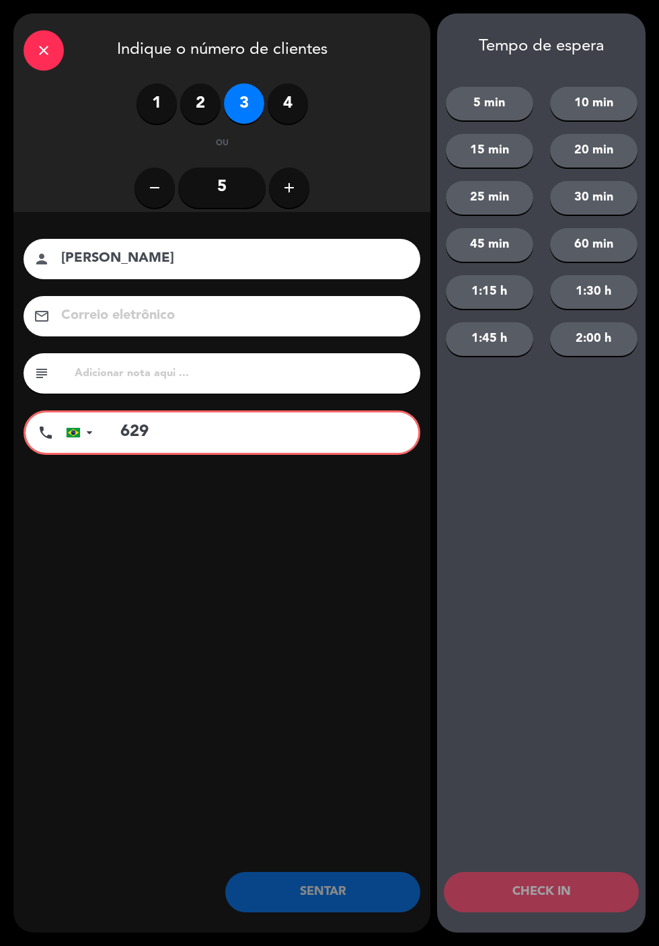
type input "629"
click at [260, 266] on input "[PERSON_NAME]" at bounding box center [231, 259] width 343 height 24
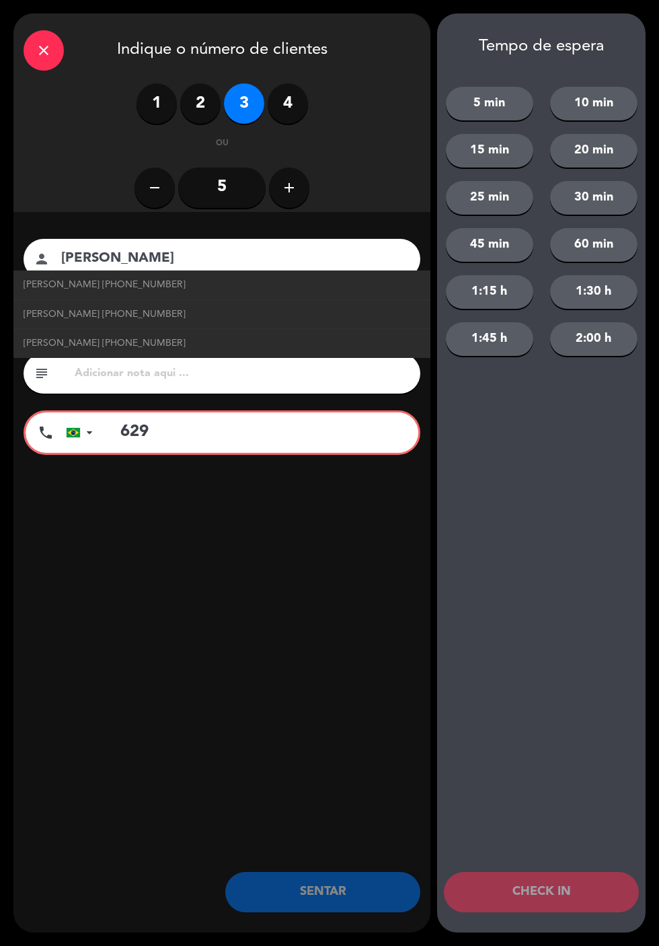
click at [184, 287] on span "[PERSON_NAME] [PHONE_NUMBER]" at bounding box center [105, 284] width 162 height 15
type input "[PERSON_NAME]"
type input "[PHONE_NUMBER]"
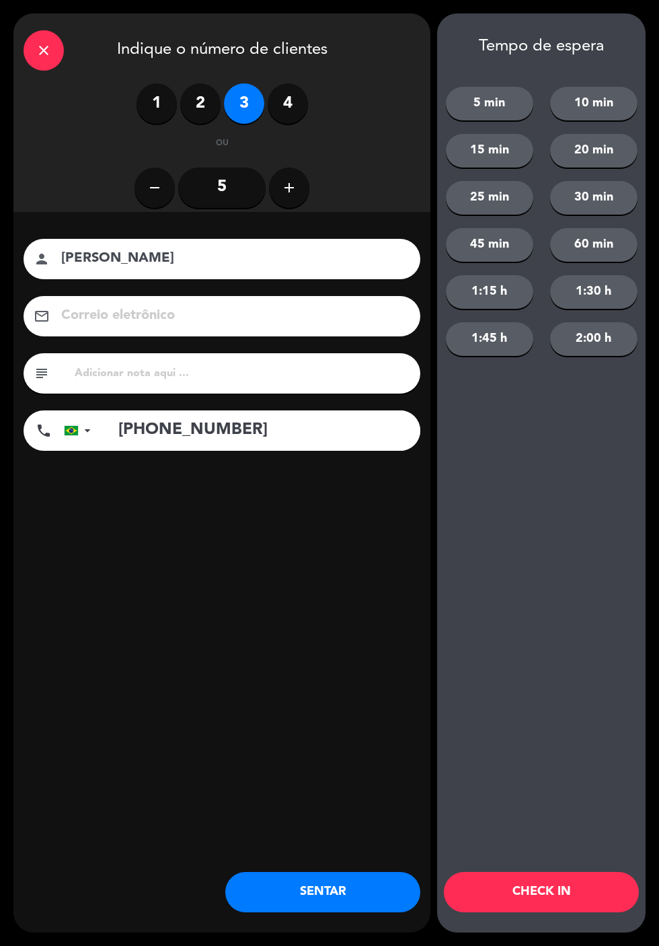
click at [238, 323] on input at bounding box center [231, 316] width 343 height 24
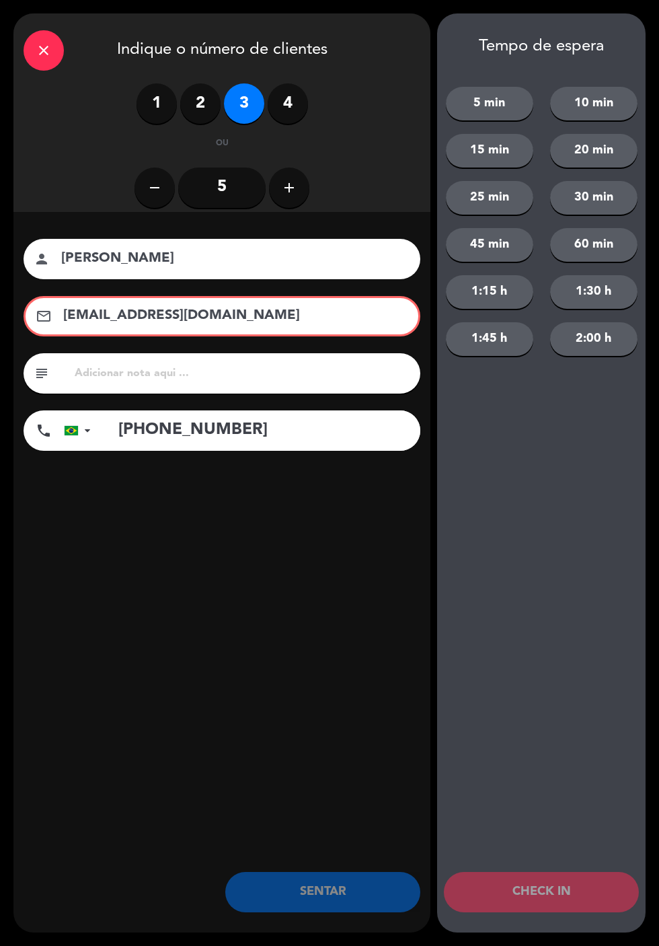
click at [278, 323] on input "[EMAIL_ADDRESS][DOMAIN_NAME]" at bounding box center [231, 316] width 339 height 24
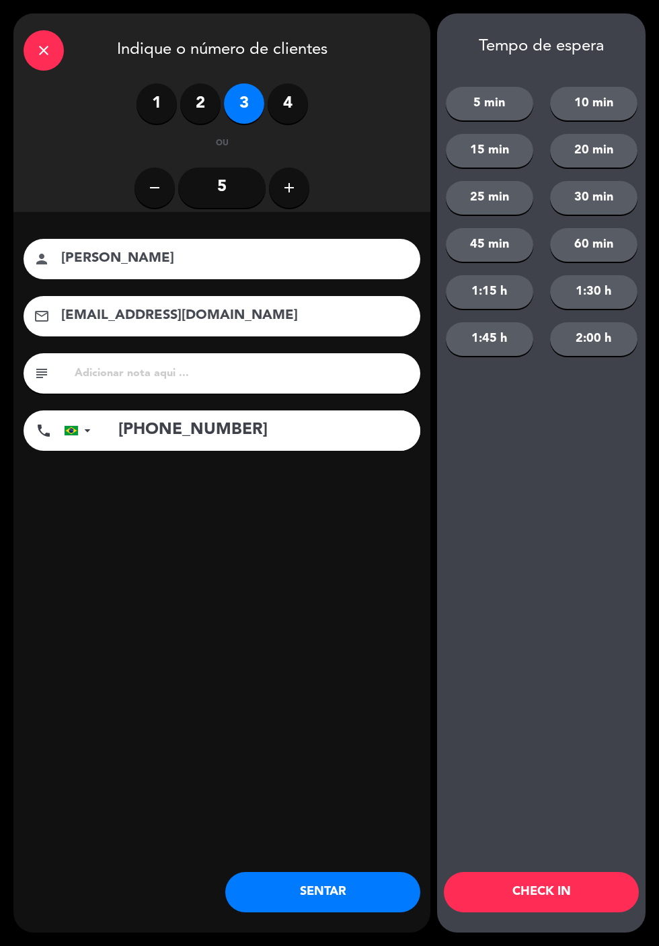
type input "[EMAIL_ADDRESS][DOMAIN_NAME]"
click at [357, 482] on div "nome do cliente person [PERSON_NAME] eletrônico email [EMAIL_ADDRESS][DOMAIN_NA…" at bounding box center [221, 367] width 417 height 310
click at [332, 902] on button "SENTAR" at bounding box center [322, 892] width 195 height 40
